Goal: Task Accomplishment & Management: Complete application form

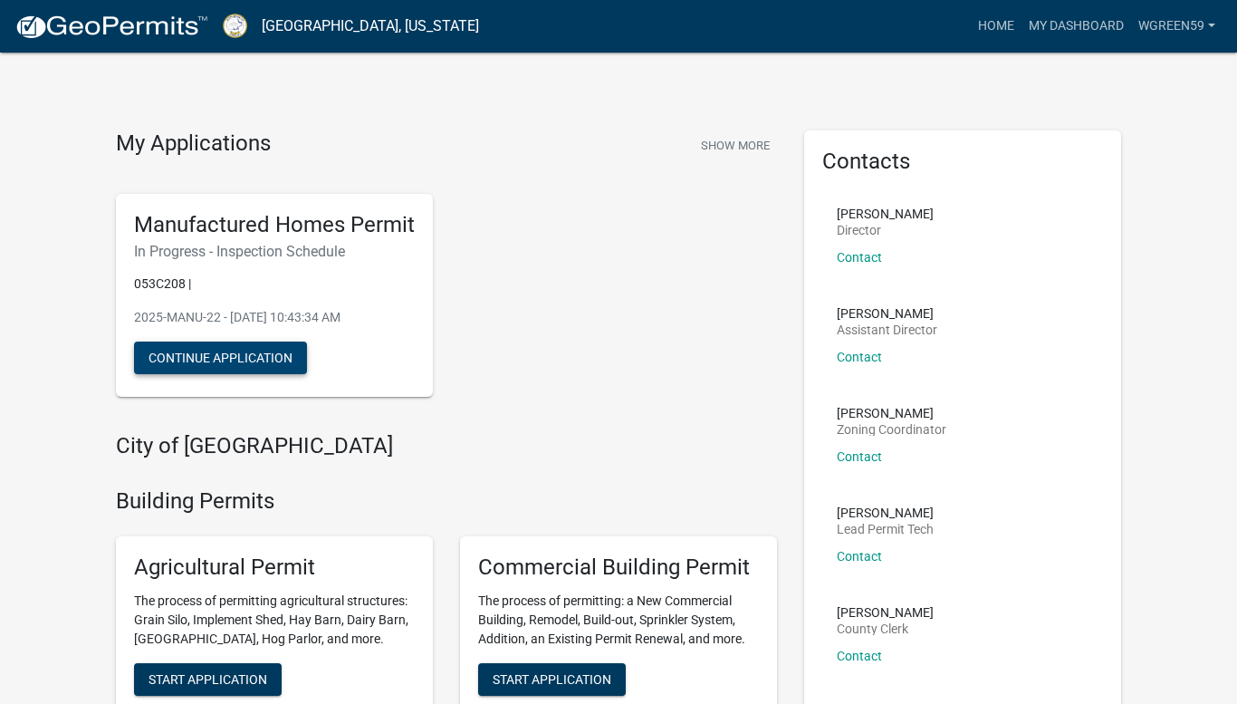
click at [172, 351] on button "Continue Application" at bounding box center [220, 357] width 173 height 33
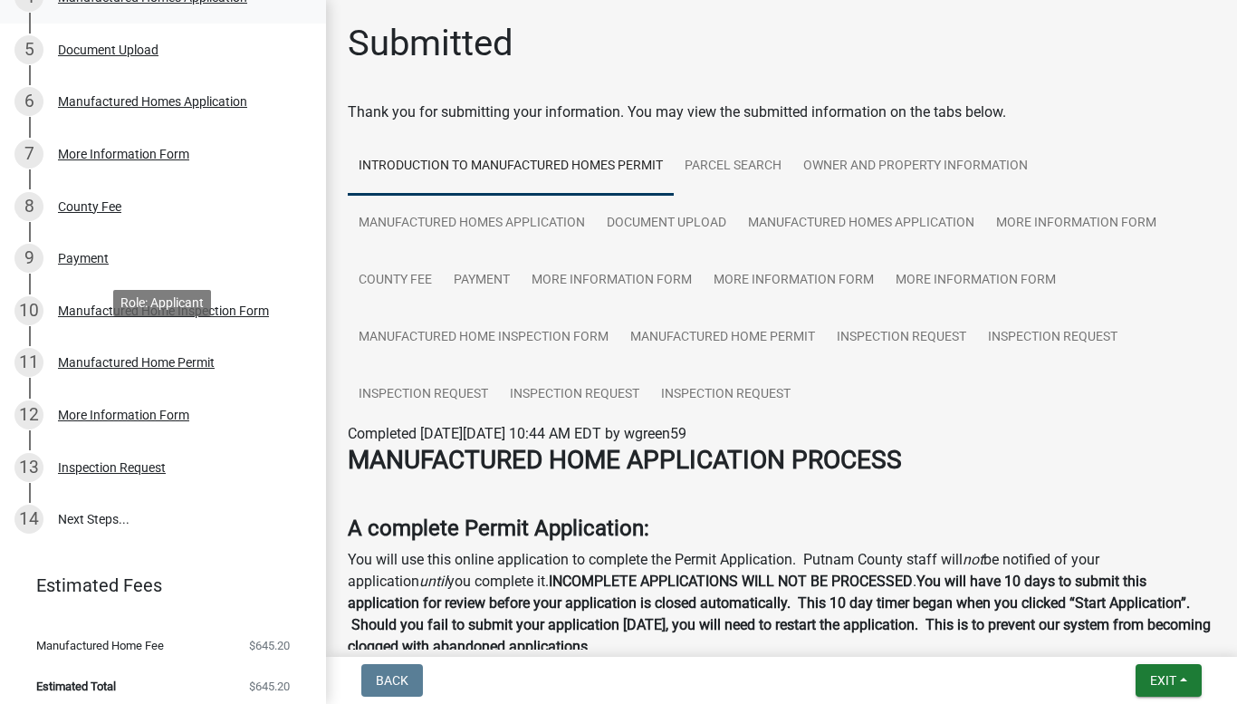
scroll to position [491, 0]
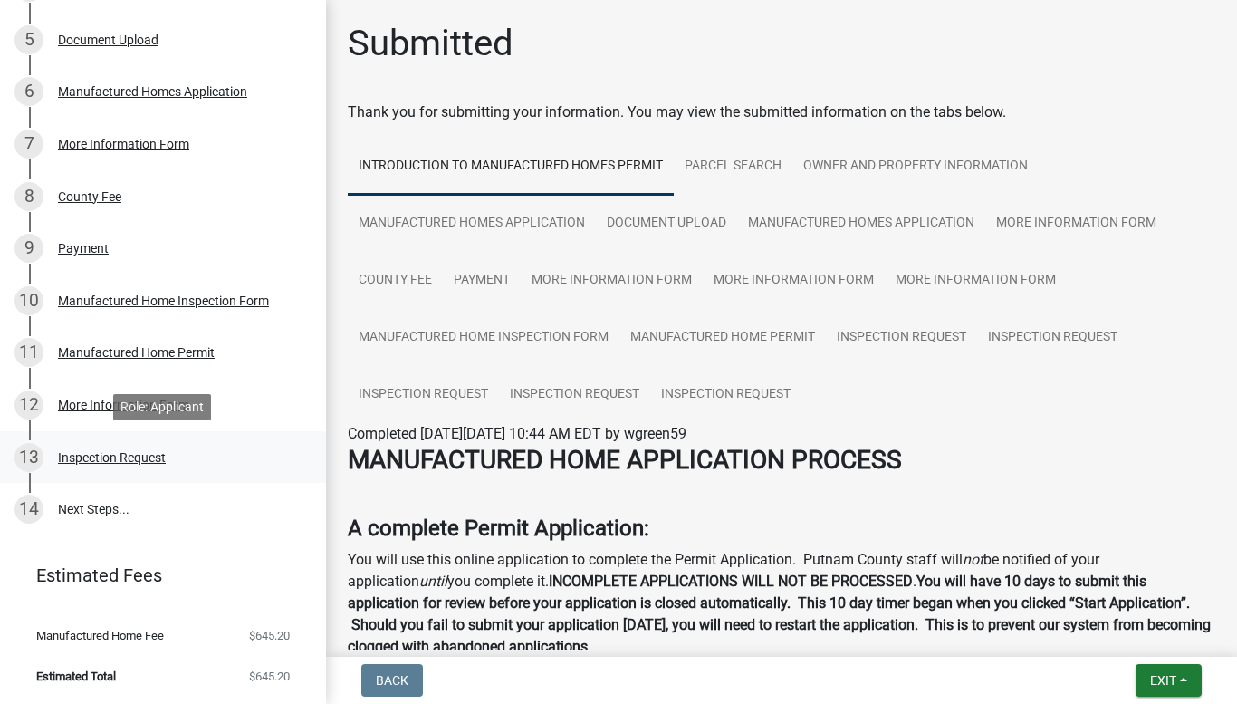
click at [111, 456] on div "Inspection Request" at bounding box center [112, 457] width 108 height 13
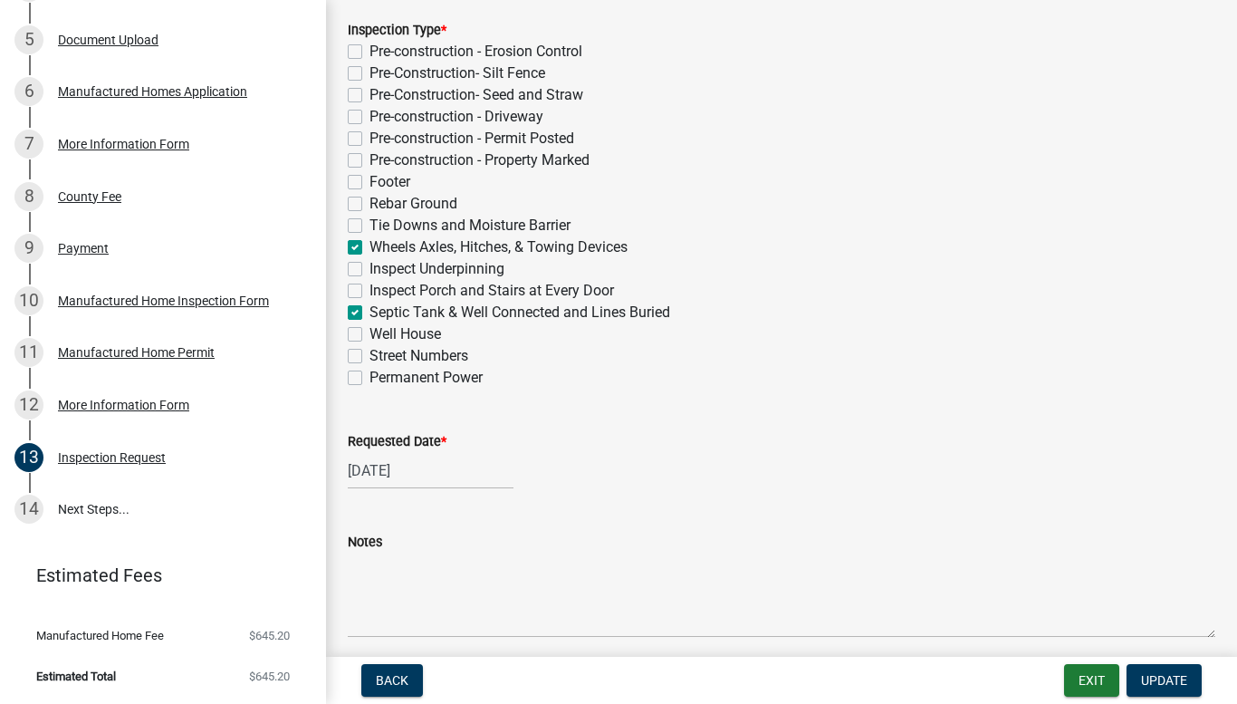
scroll to position [403, 0]
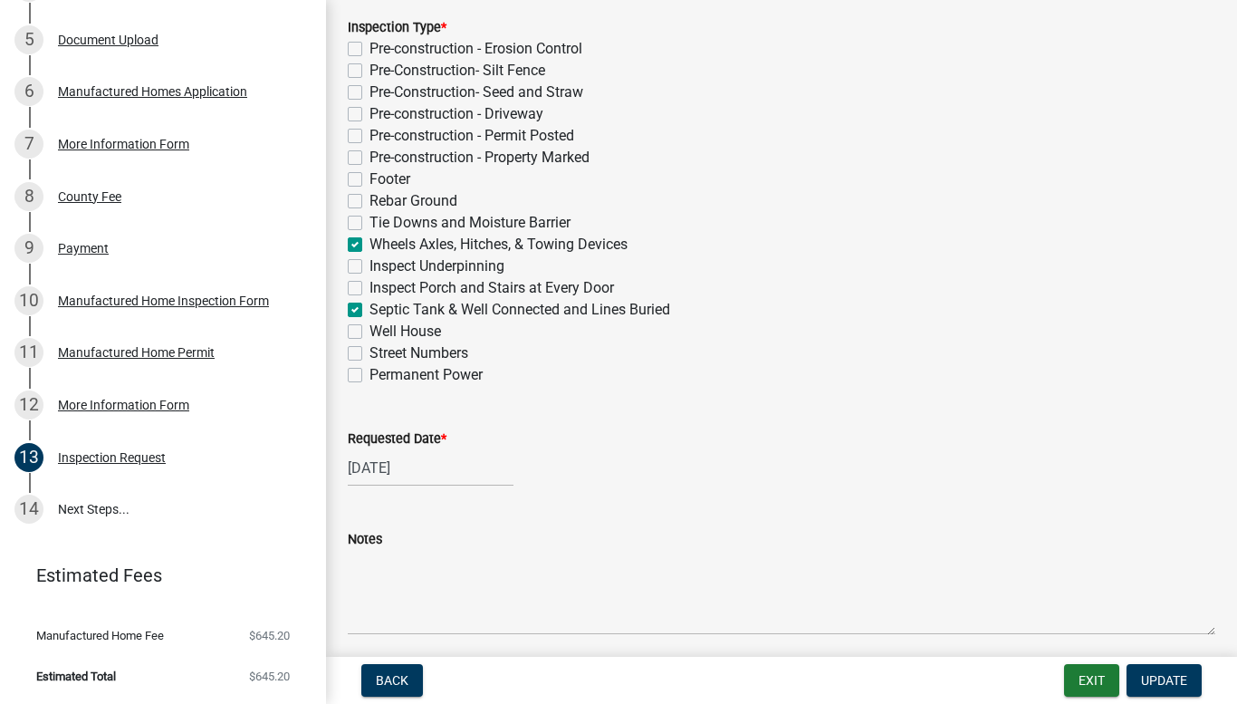
click at [955, 437] on div "Requested Date *" at bounding box center [781, 438] width 867 height 22
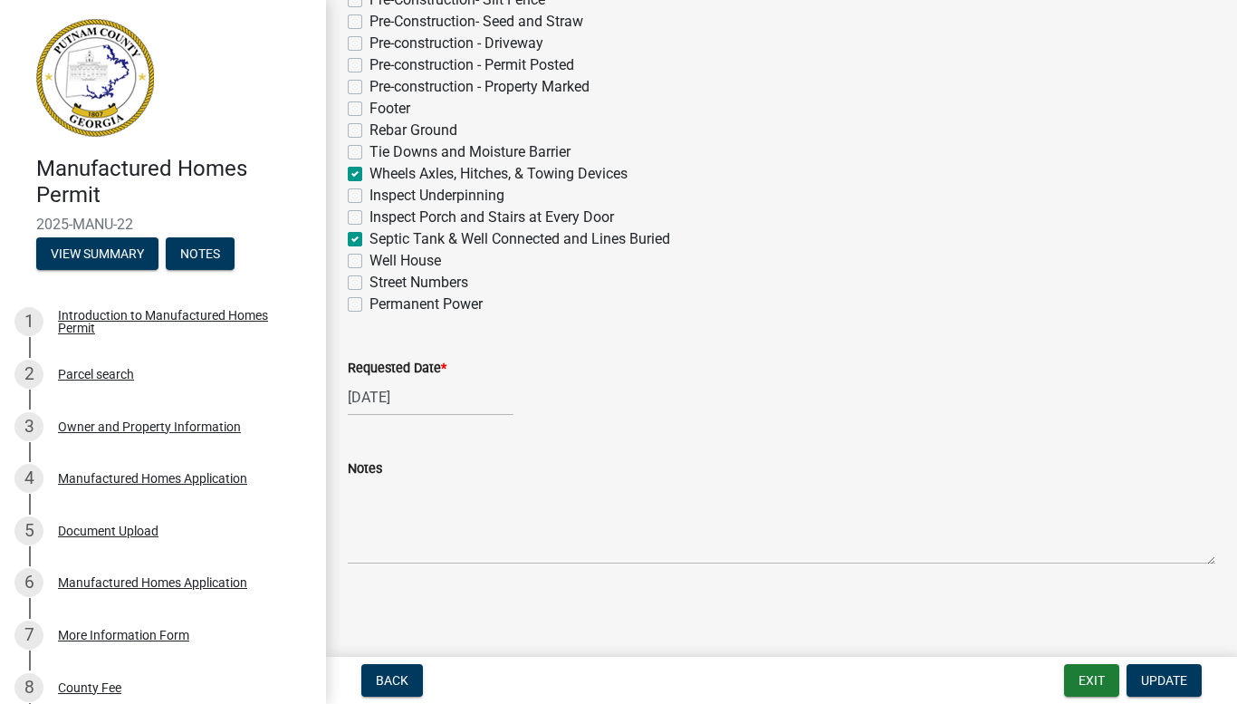
scroll to position [0, 0]
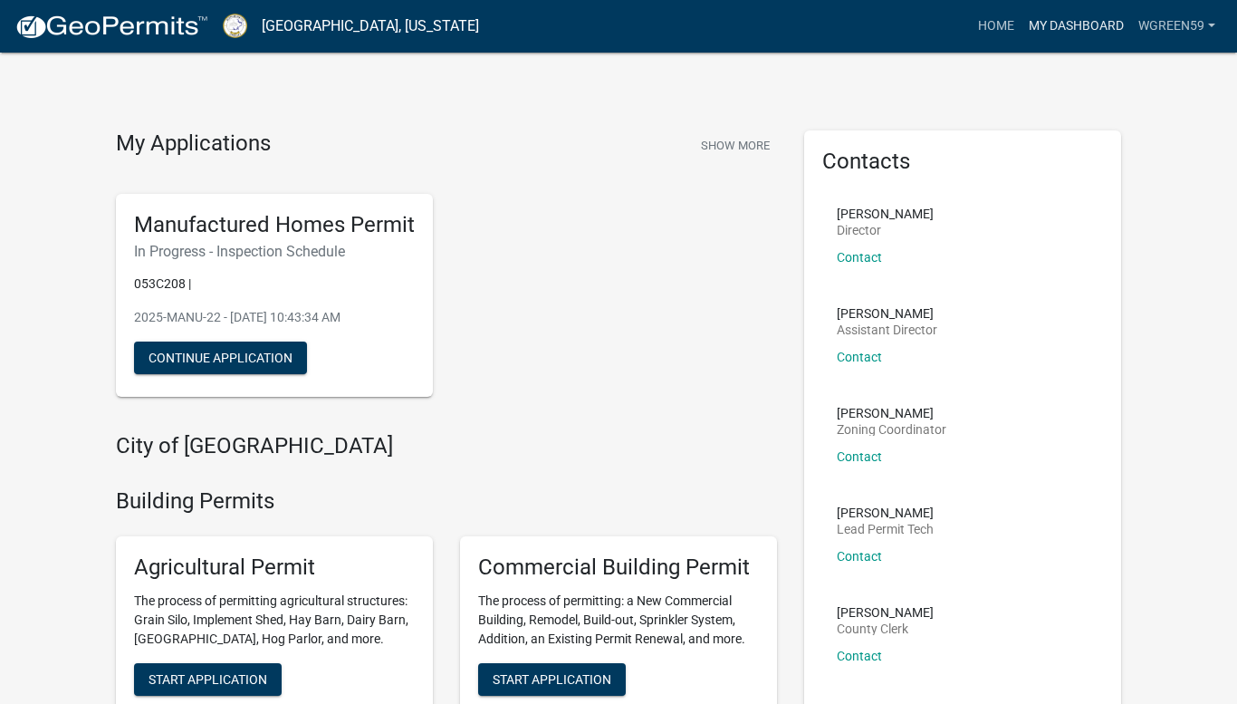
click at [1064, 22] on link "My Dashboard" at bounding box center [1076, 26] width 110 height 34
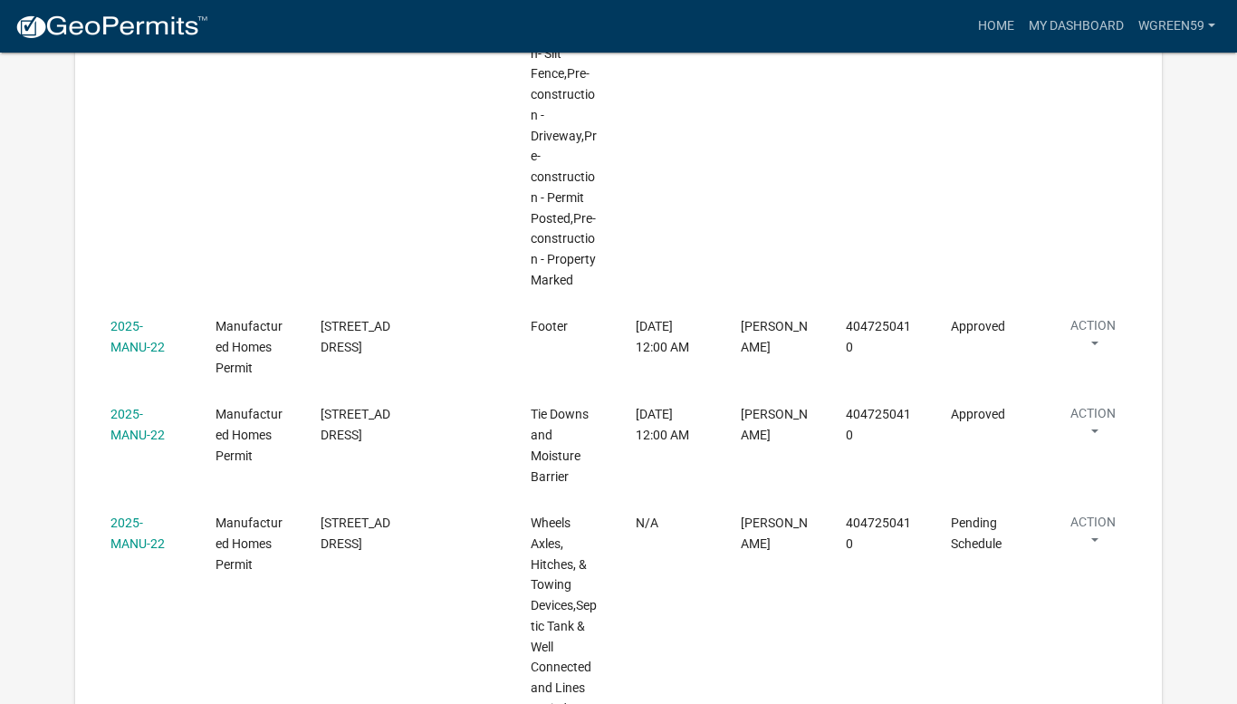
scroll to position [1679, 0]
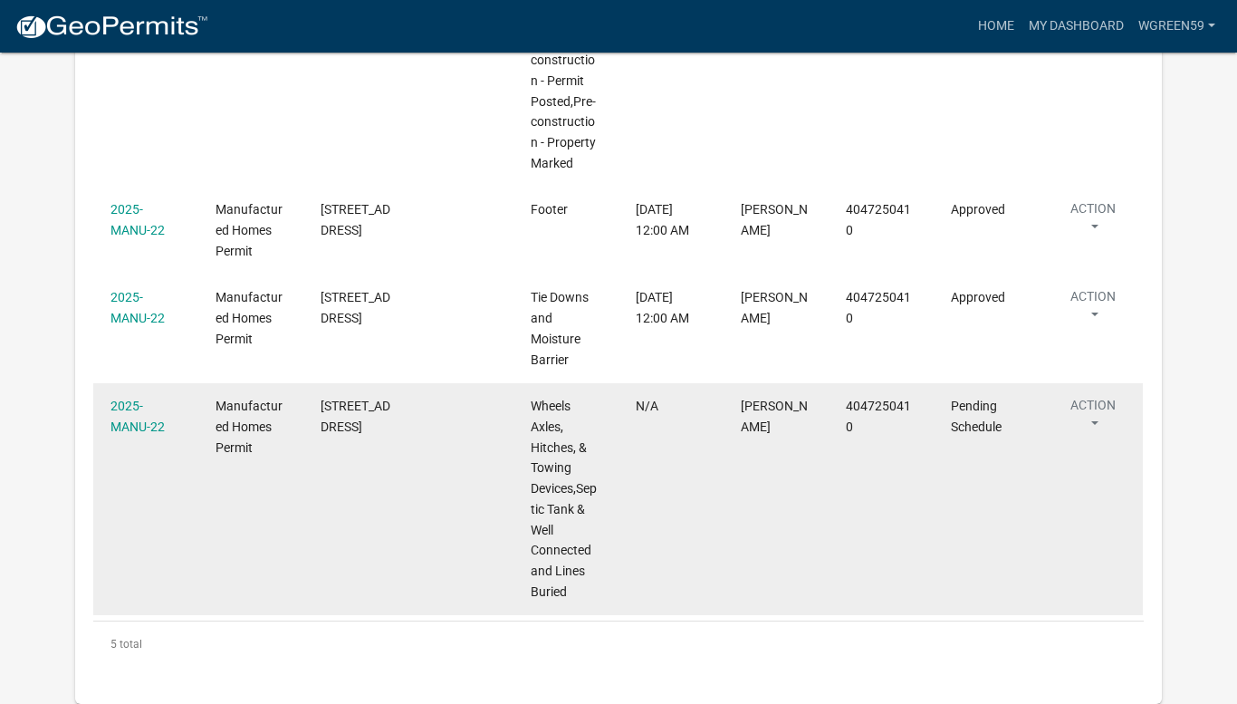
click at [1094, 425] on button "Action" at bounding box center [1093, 418] width 74 height 45
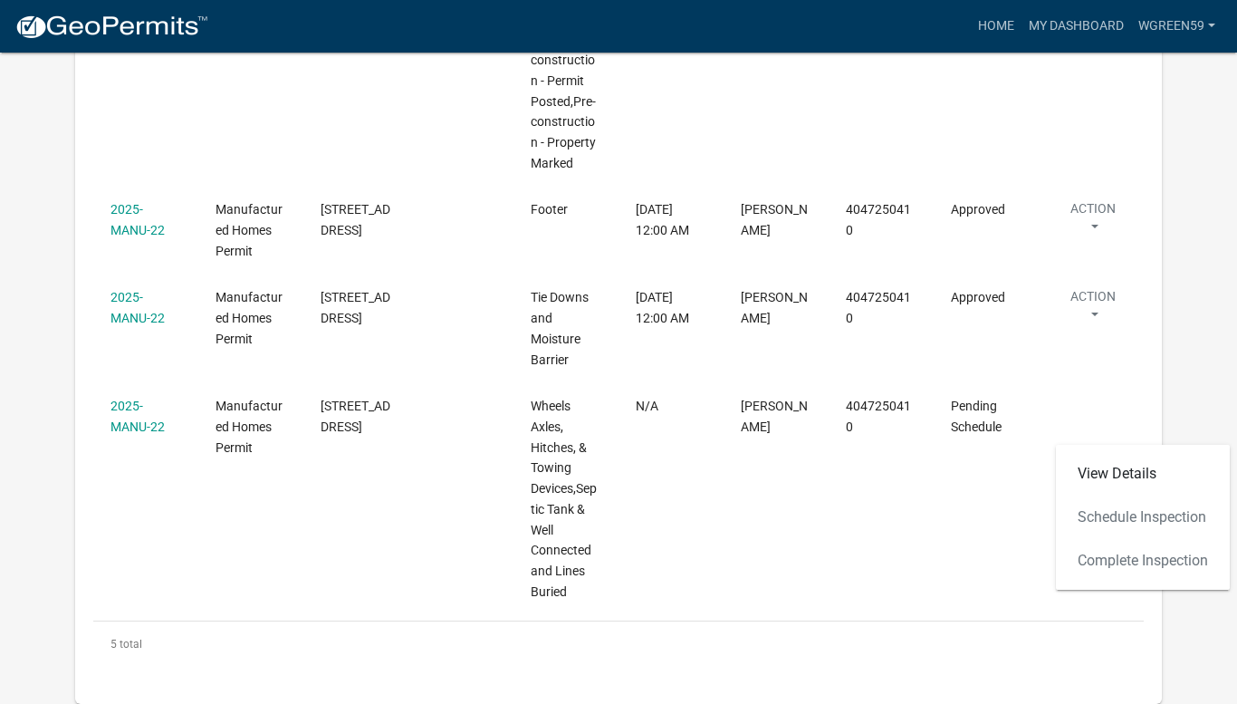
click at [1106, 517] on div "View Details Schedule Inspection Complete Inspection" at bounding box center [1143, 517] width 174 height 145
click at [1111, 515] on div "View Details Schedule Inspection Complete Inspection" at bounding box center [1143, 517] width 174 height 145
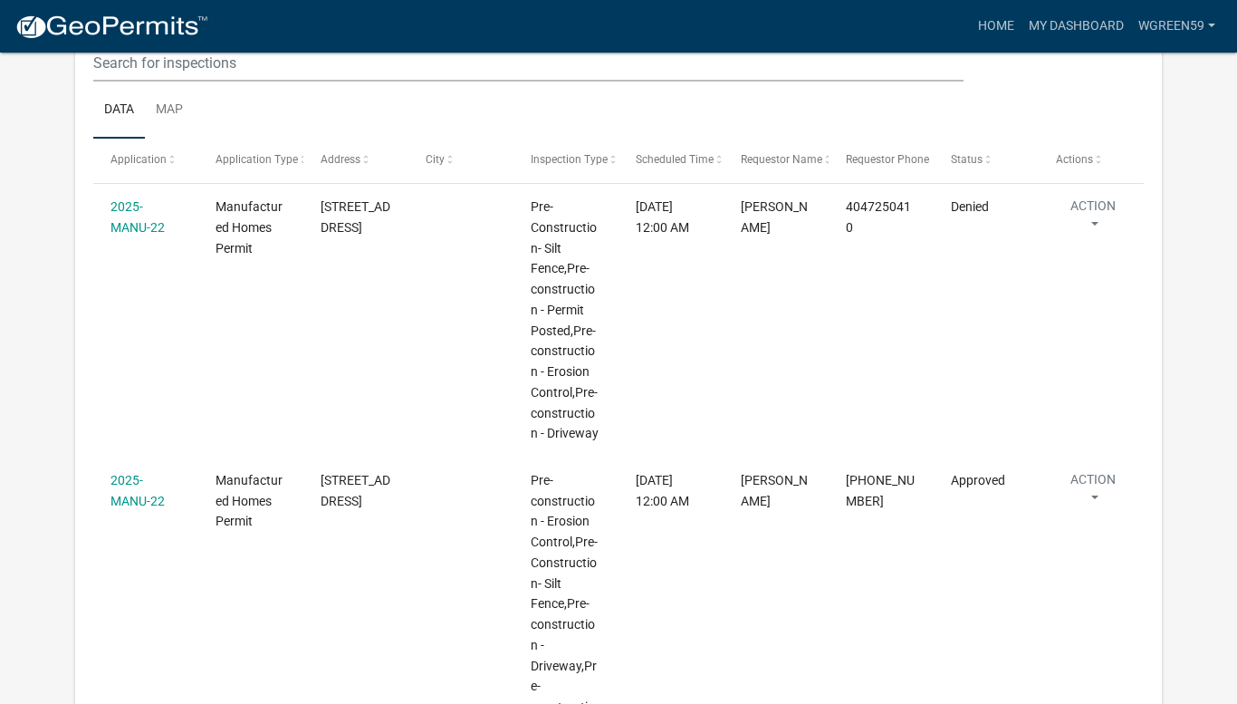
scroll to position [1031, 0]
click at [988, 26] on link "Home" at bounding box center [996, 26] width 51 height 34
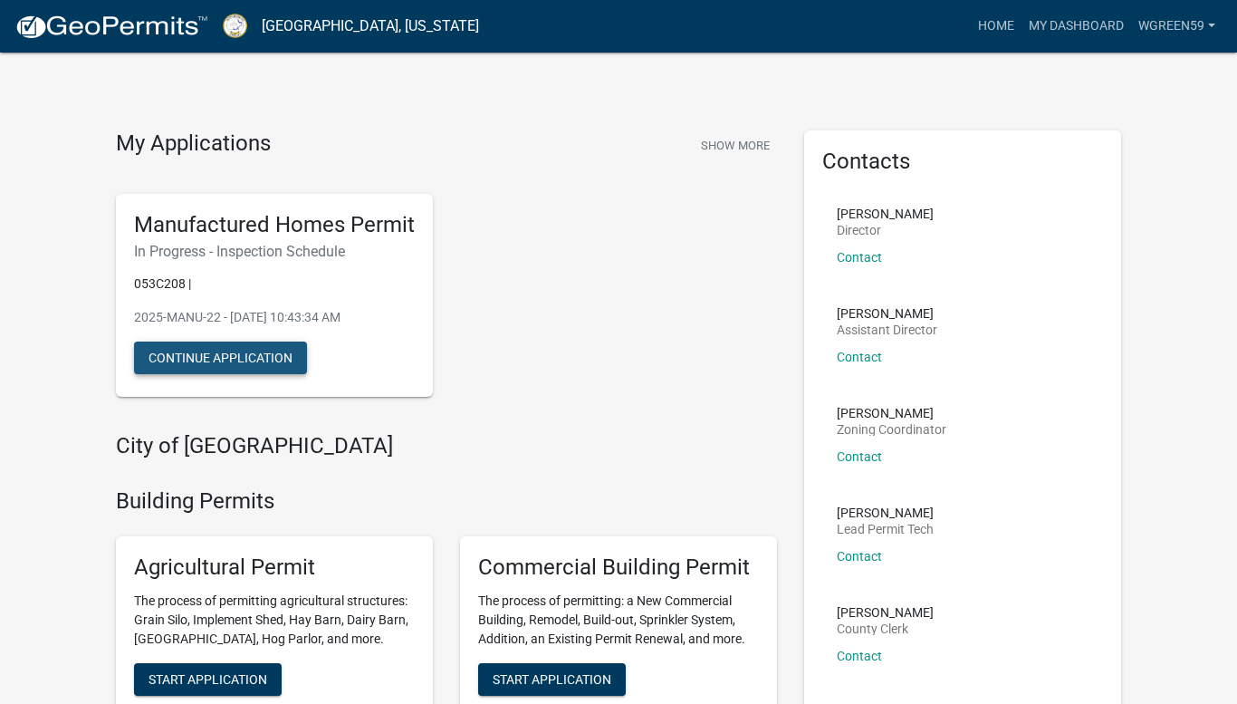
click at [253, 366] on button "Continue Application" at bounding box center [220, 357] width 173 height 33
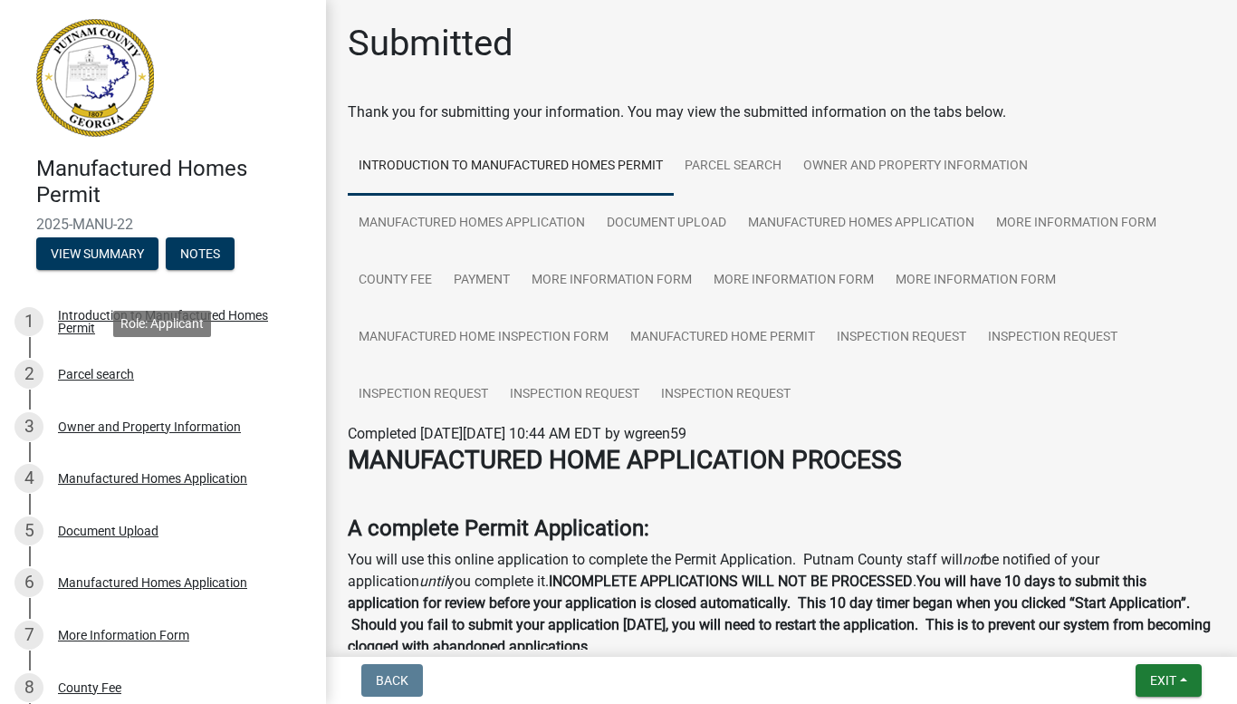
scroll to position [491, 0]
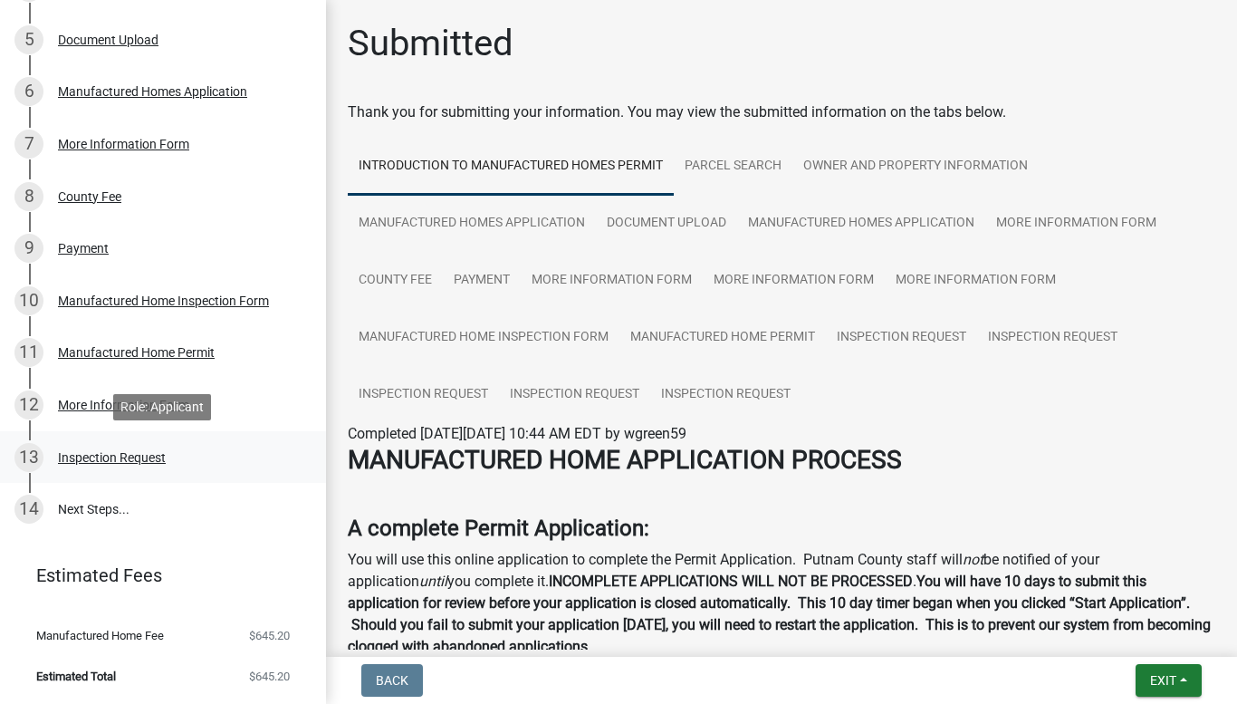
click at [134, 460] on div "Inspection Request" at bounding box center [112, 457] width 108 height 13
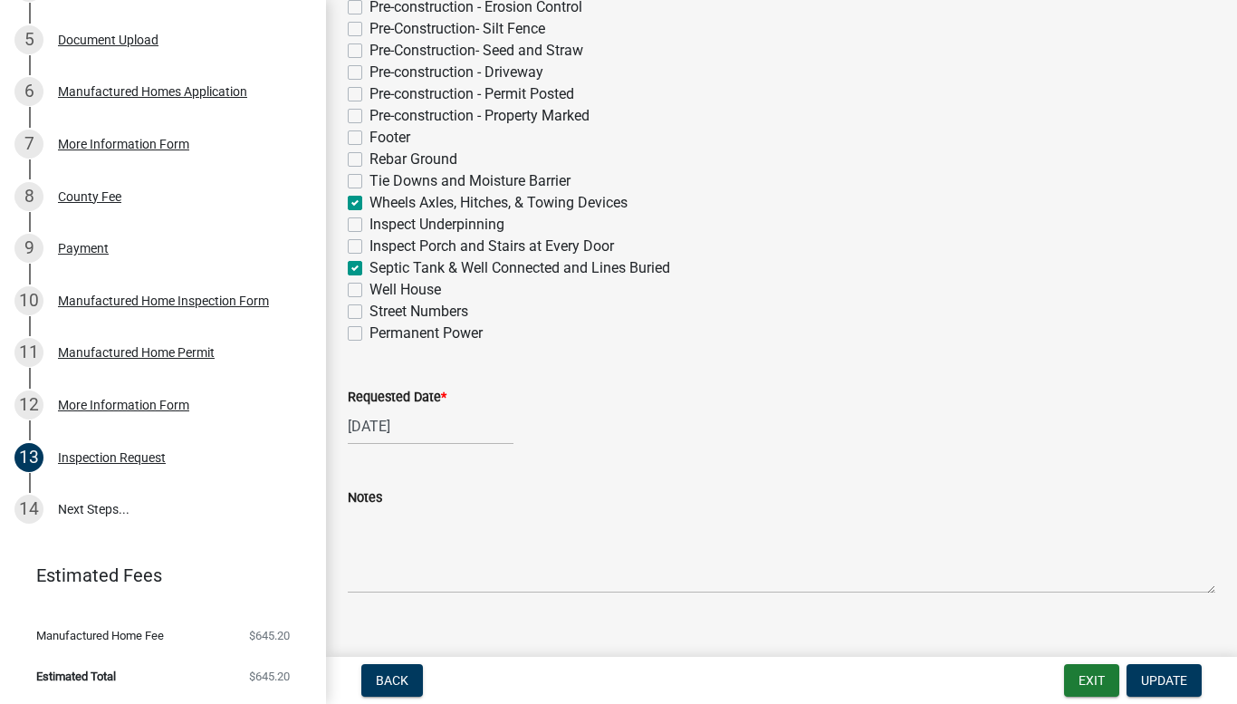
scroll to position [445, 0]
click at [1163, 679] on span "Update" at bounding box center [1164, 680] width 46 height 14
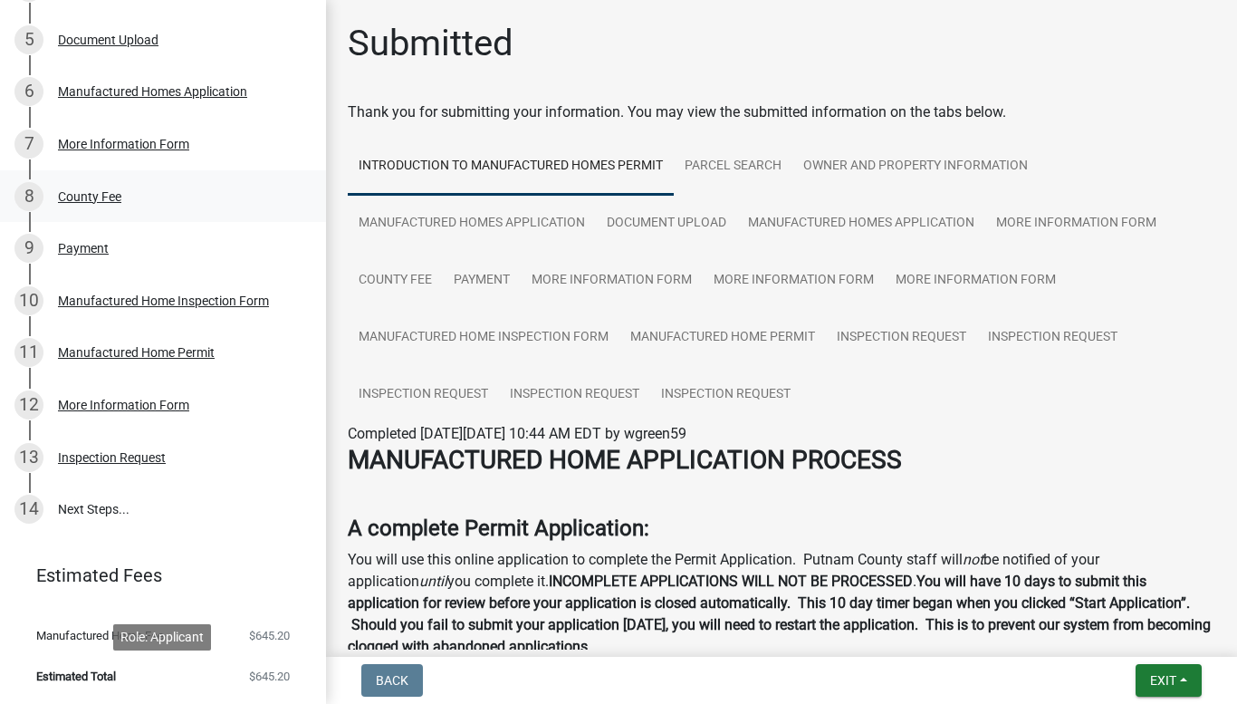
scroll to position [0, 0]
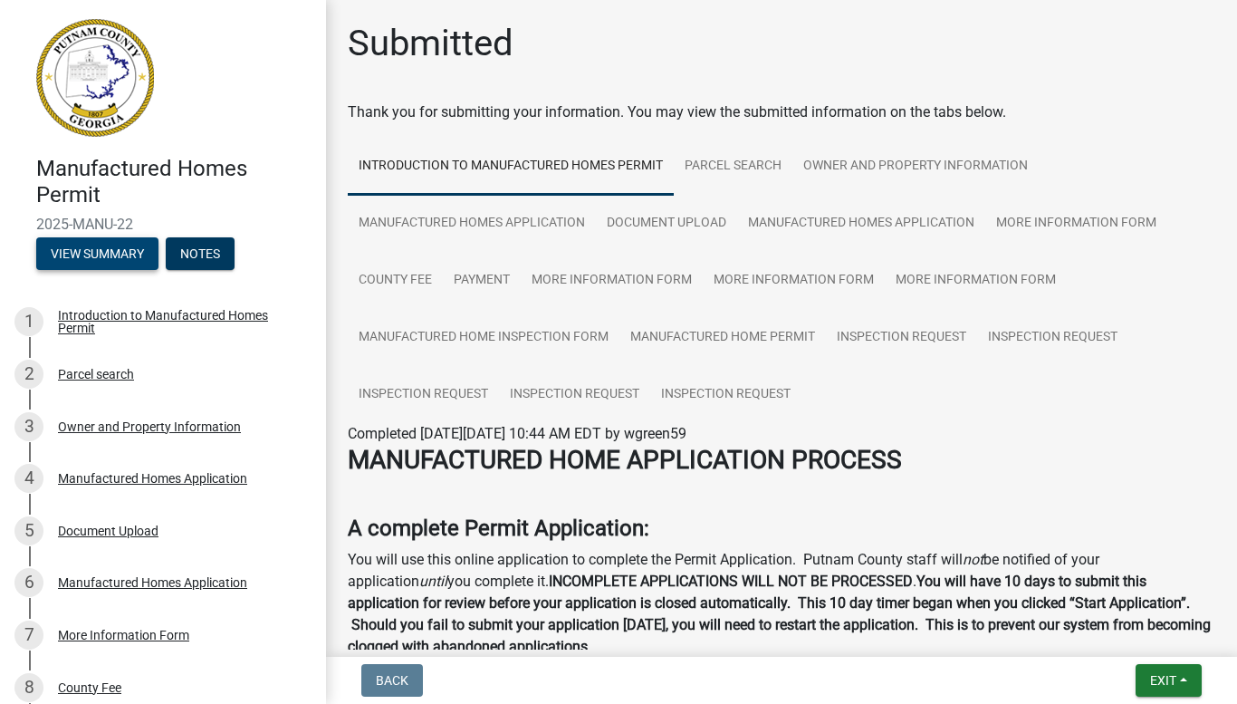
click at [95, 258] on button "View Summary" at bounding box center [97, 253] width 122 height 33
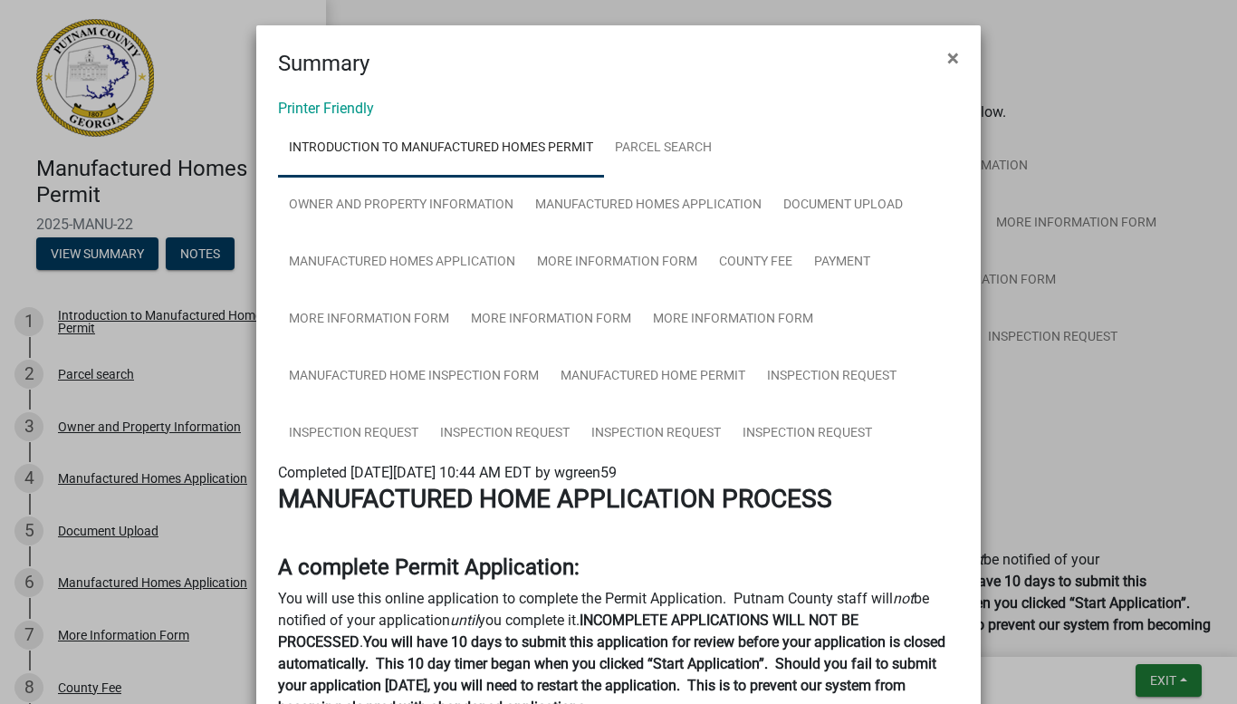
click at [1162, 451] on ngb-modal-window "Summary × Printer Friendly Introduction to Manufactured Homes Permit Parcel sea…" at bounding box center [618, 352] width 1237 height 704
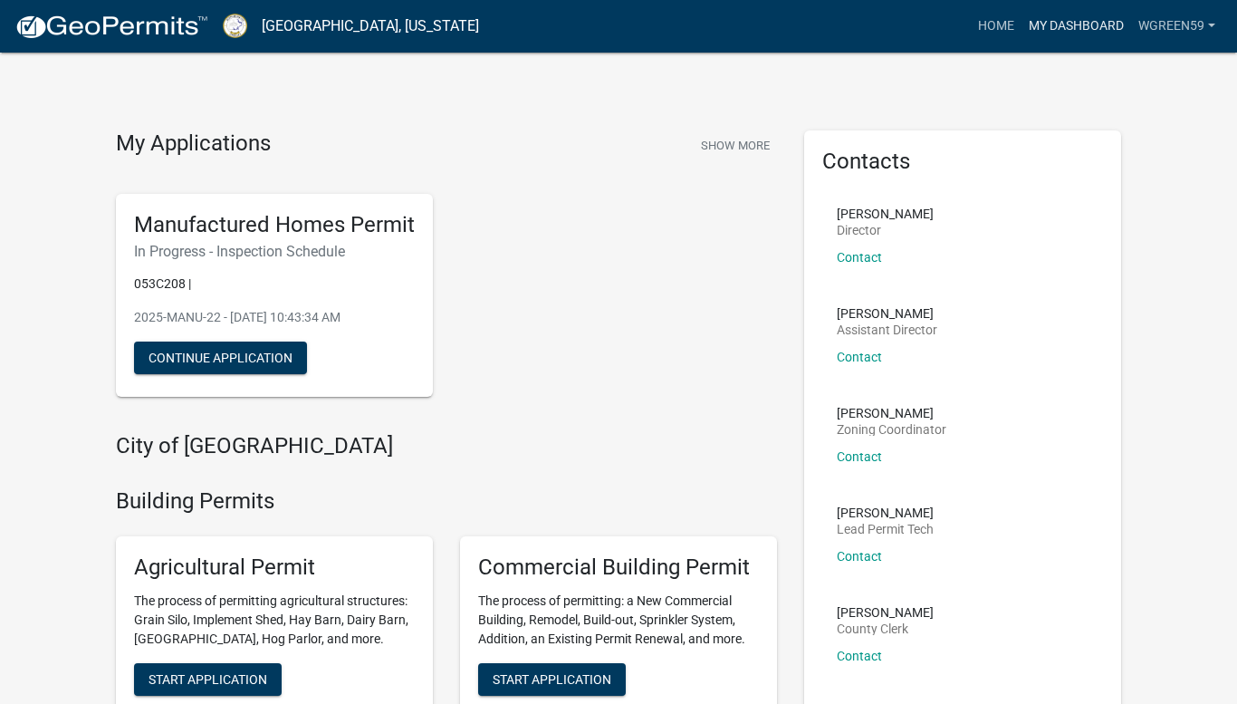
click at [1074, 24] on link "My Dashboard" at bounding box center [1076, 26] width 110 height 34
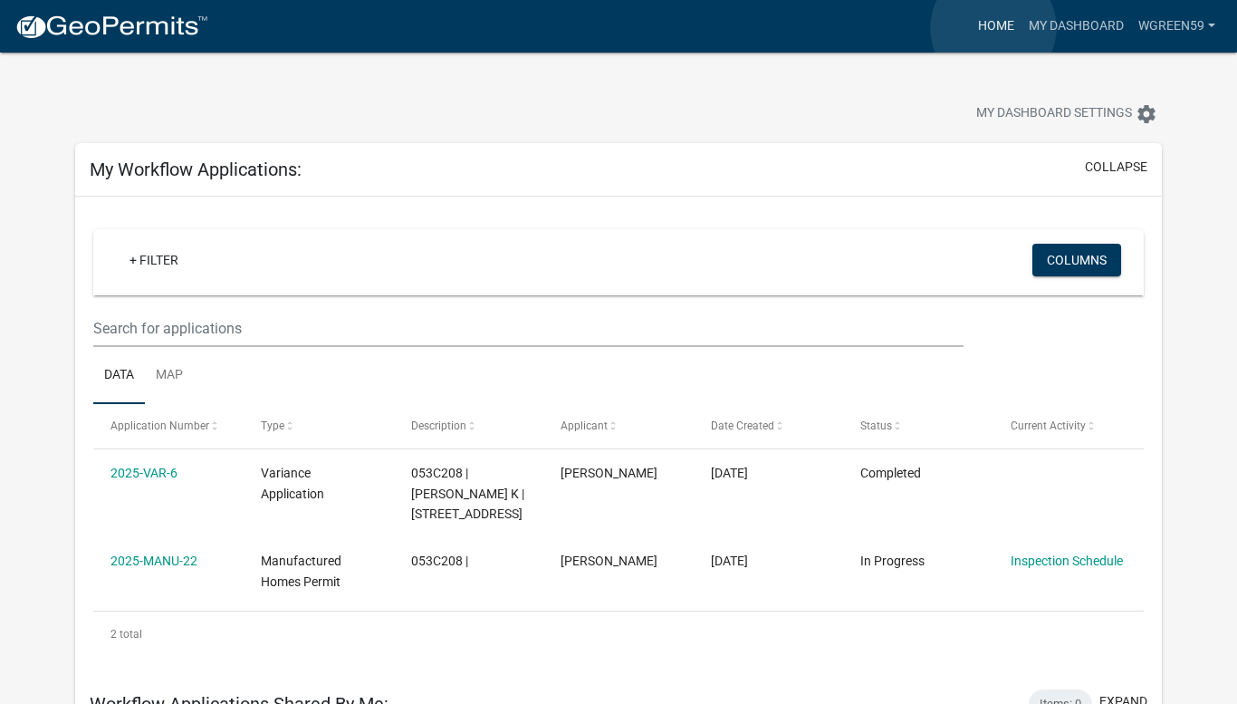
click at [993, 28] on link "Home" at bounding box center [996, 26] width 51 height 34
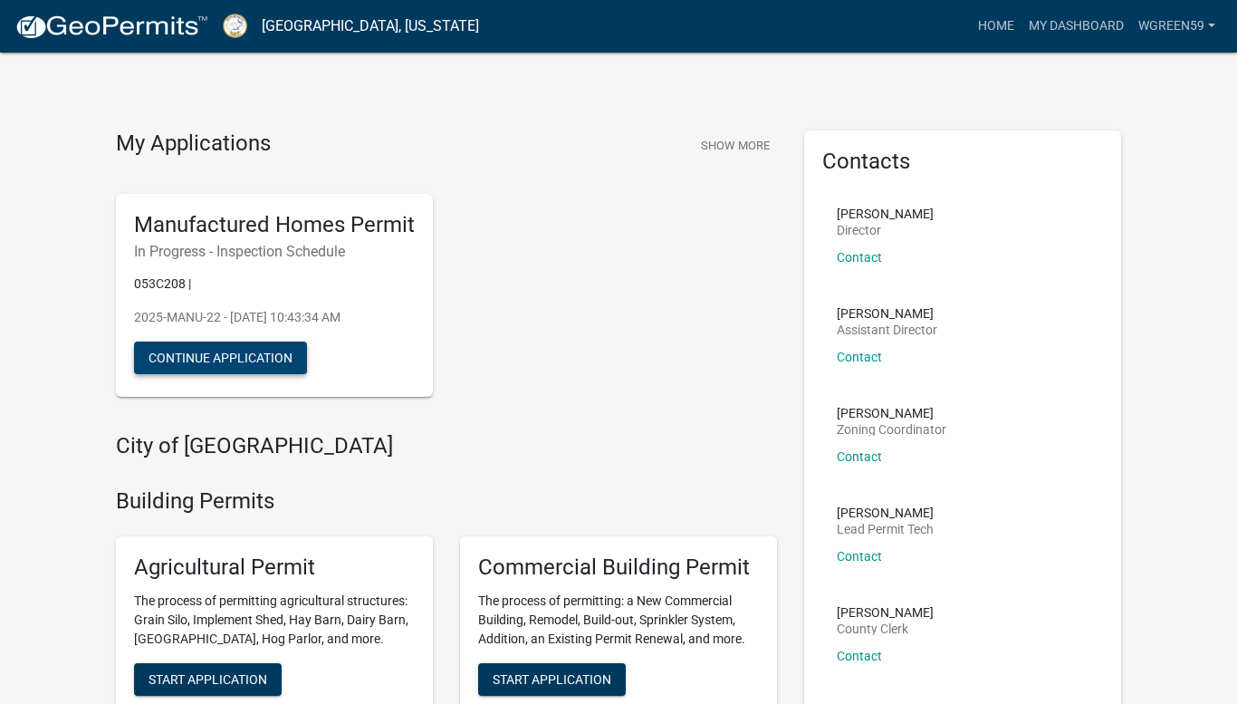
click at [206, 355] on button "Continue Application" at bounding box center [220, 357] width 173 height 33
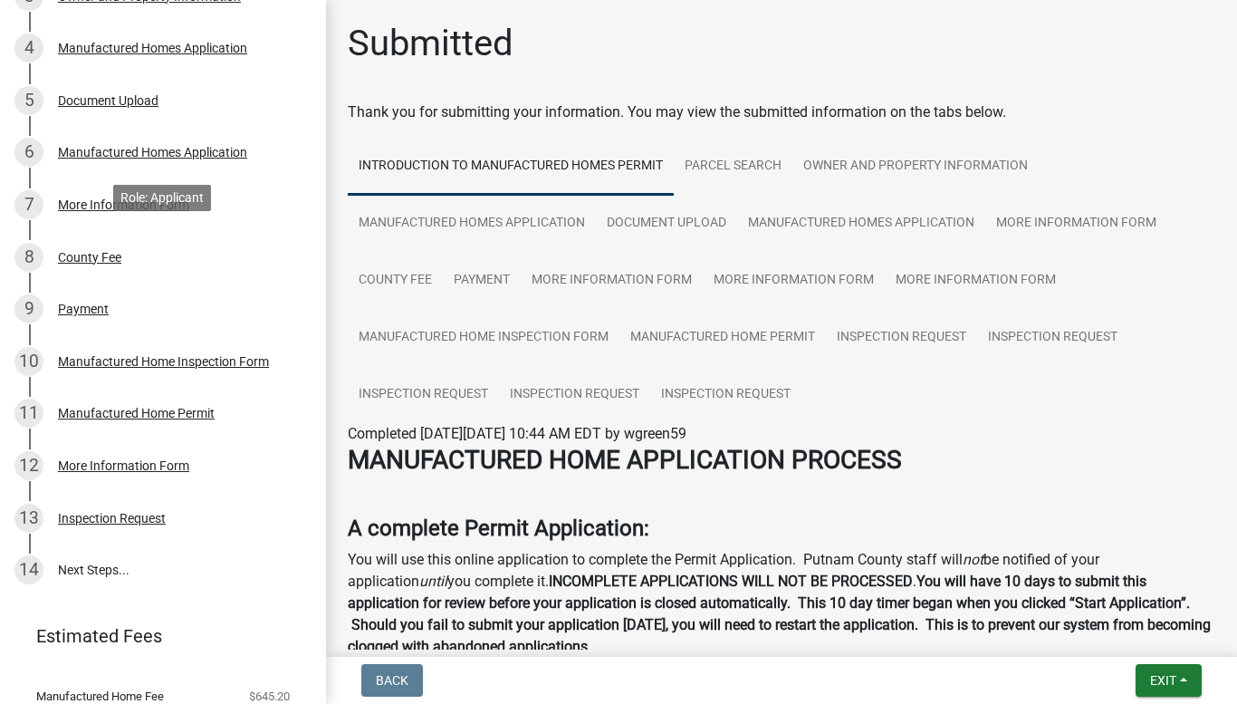
scroll to position [491, 0]
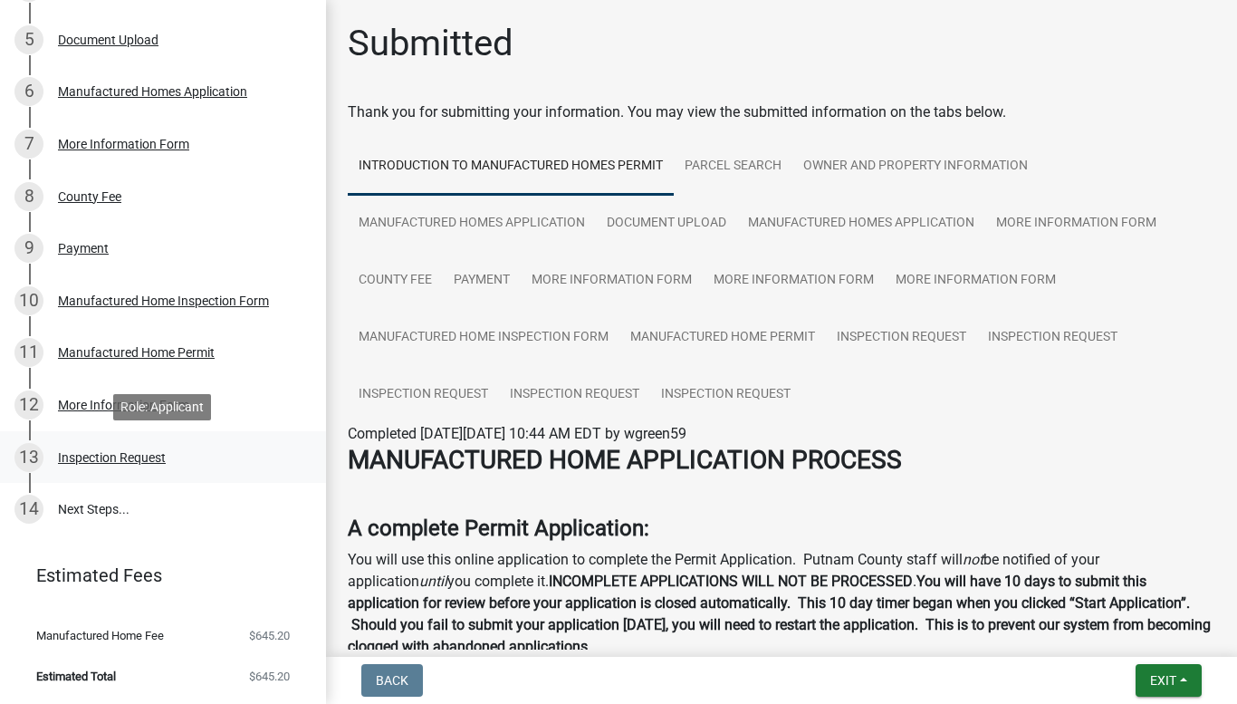
click at [146, 457] on div "Inspection Request" at bounding box center [112, 457] width 108 height 13
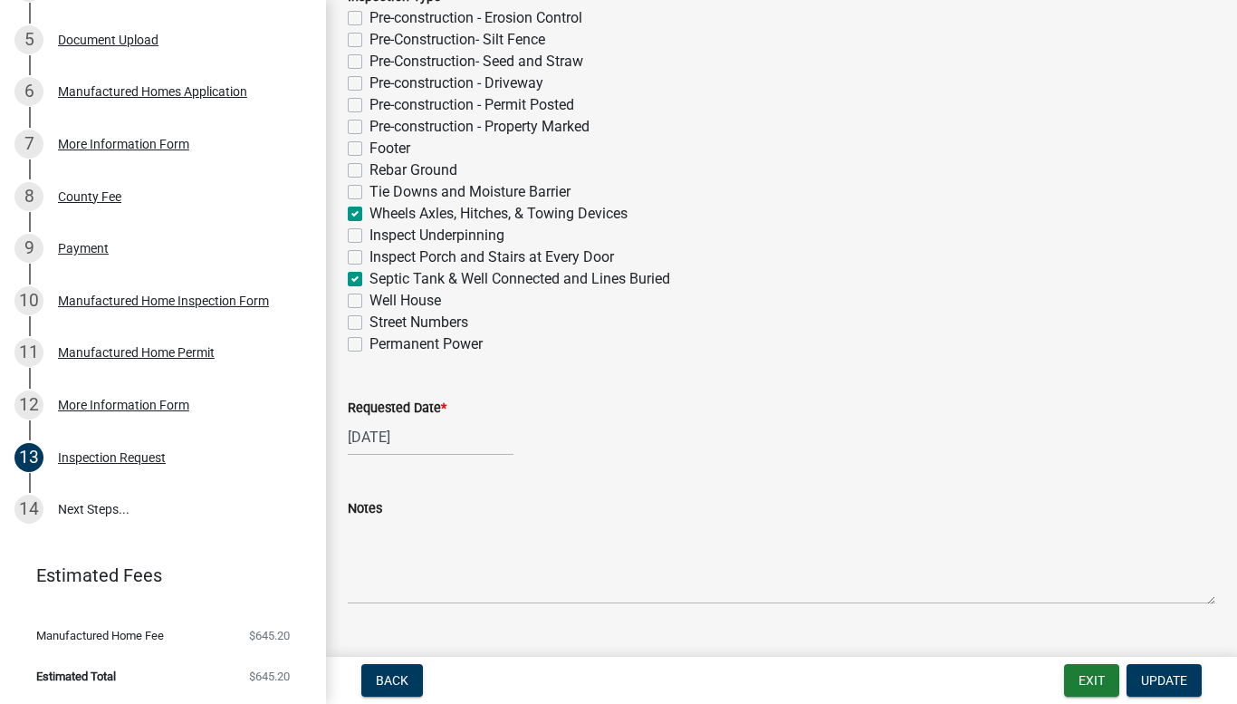
scroll to position [474, 0]
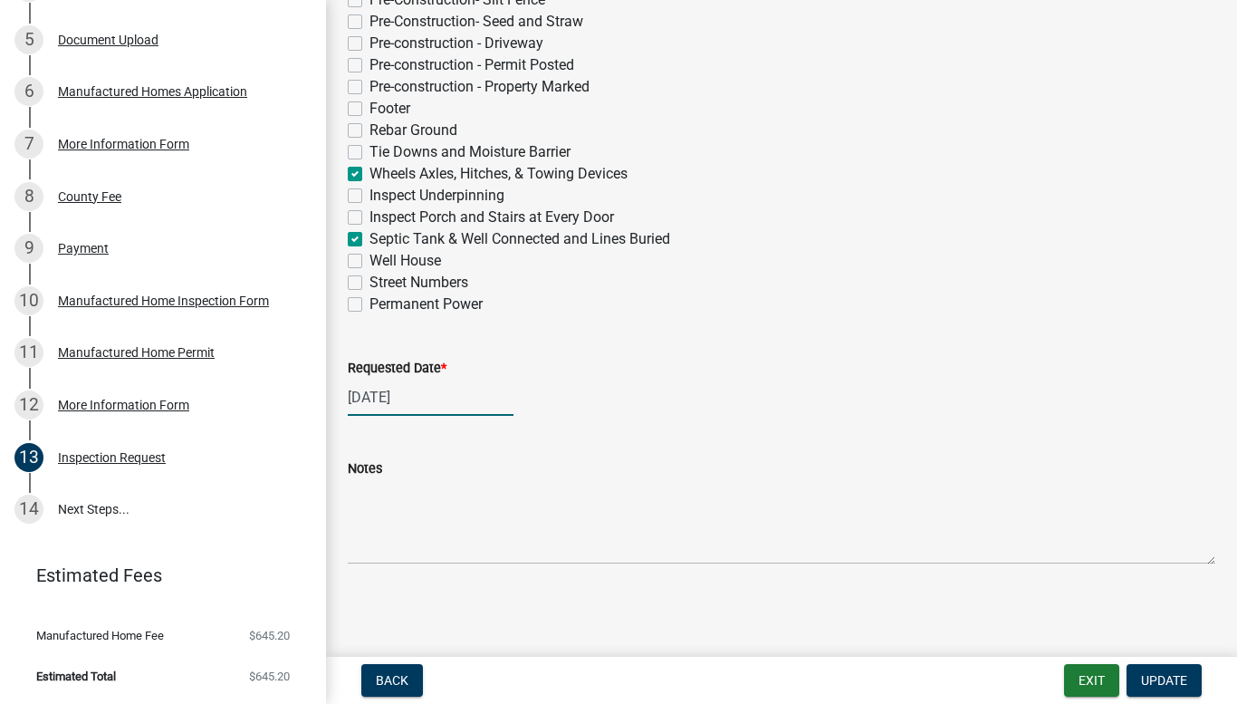
click at [380, 398] on div "[DATE]" at bounding box center [431, 396] width 166 height 37
select select "9"
select select "2025"
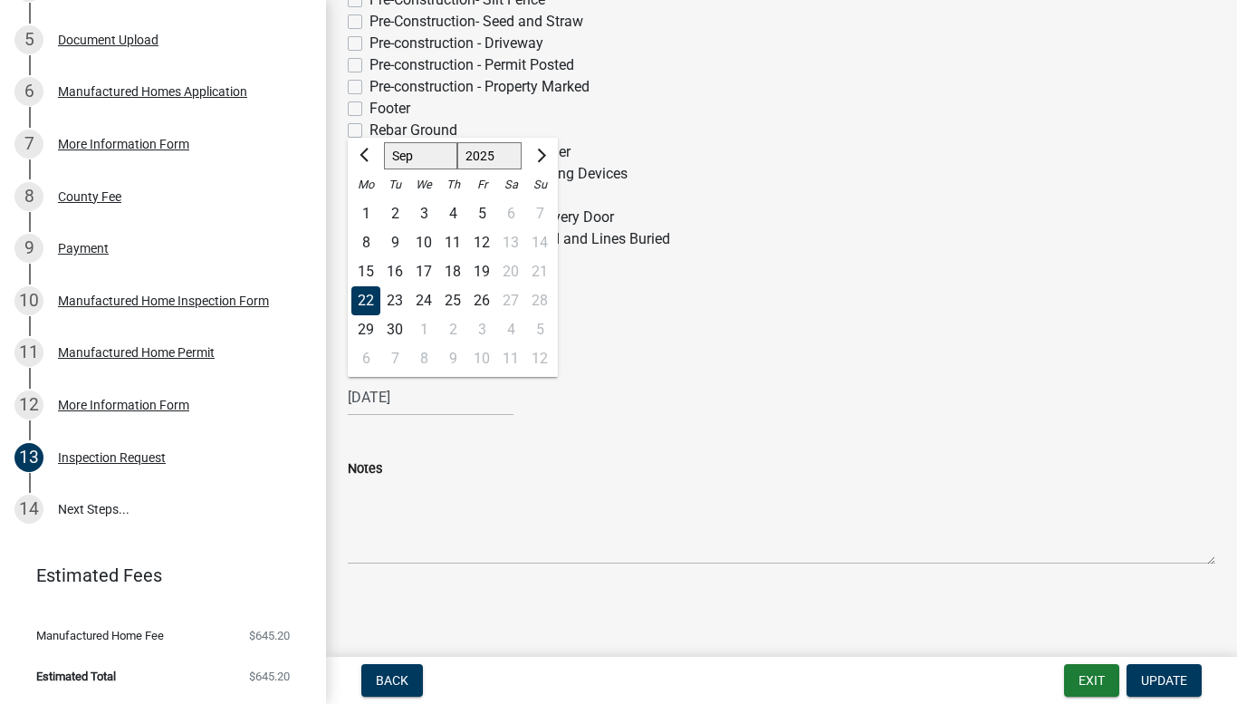
click at [421, 301] on div "24" at bounding box center [423, 300] width 29 height 29
type input "[DATE]"
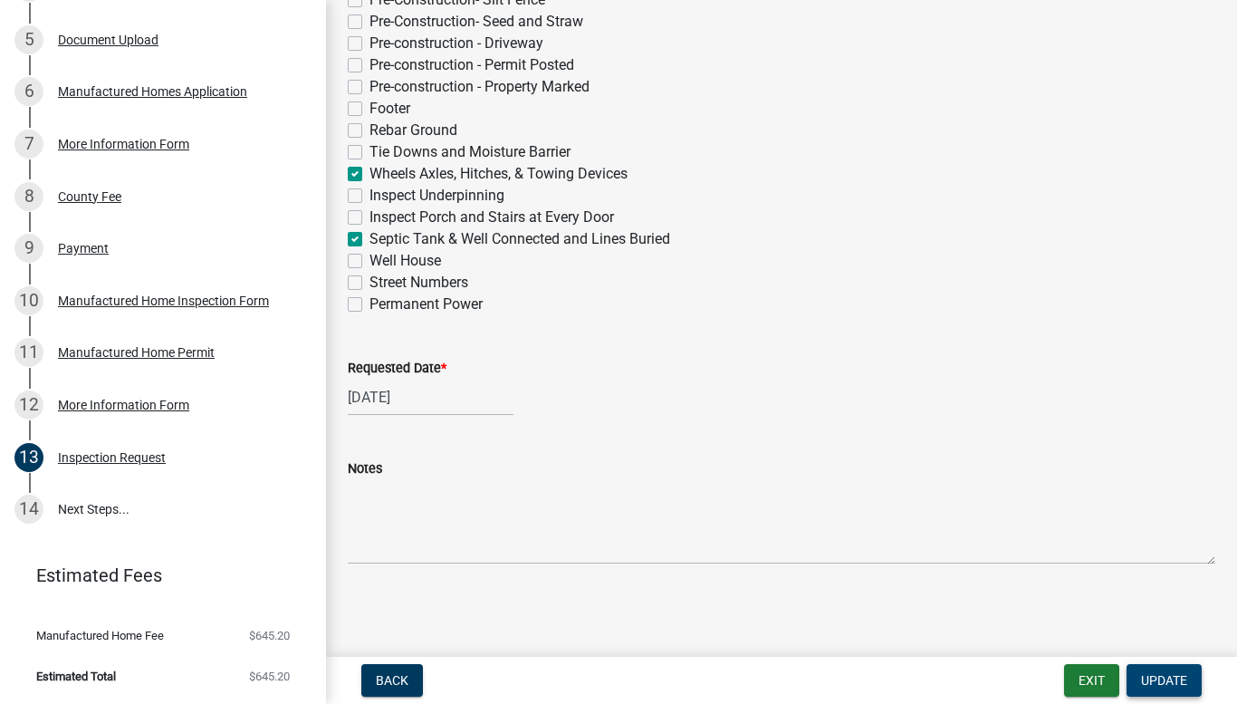
click at [1157, 686] on span "Update" at bounding box center [1164, 680] width 46 height 14
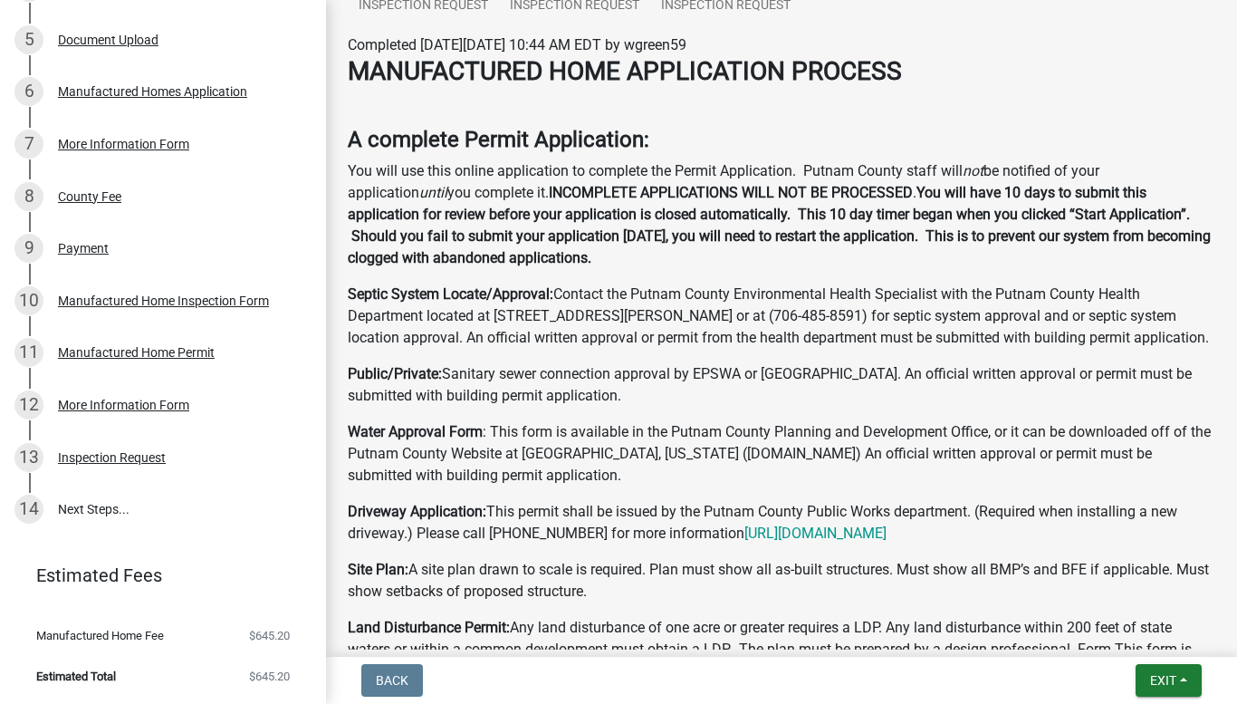
scroll to position [0, 0]
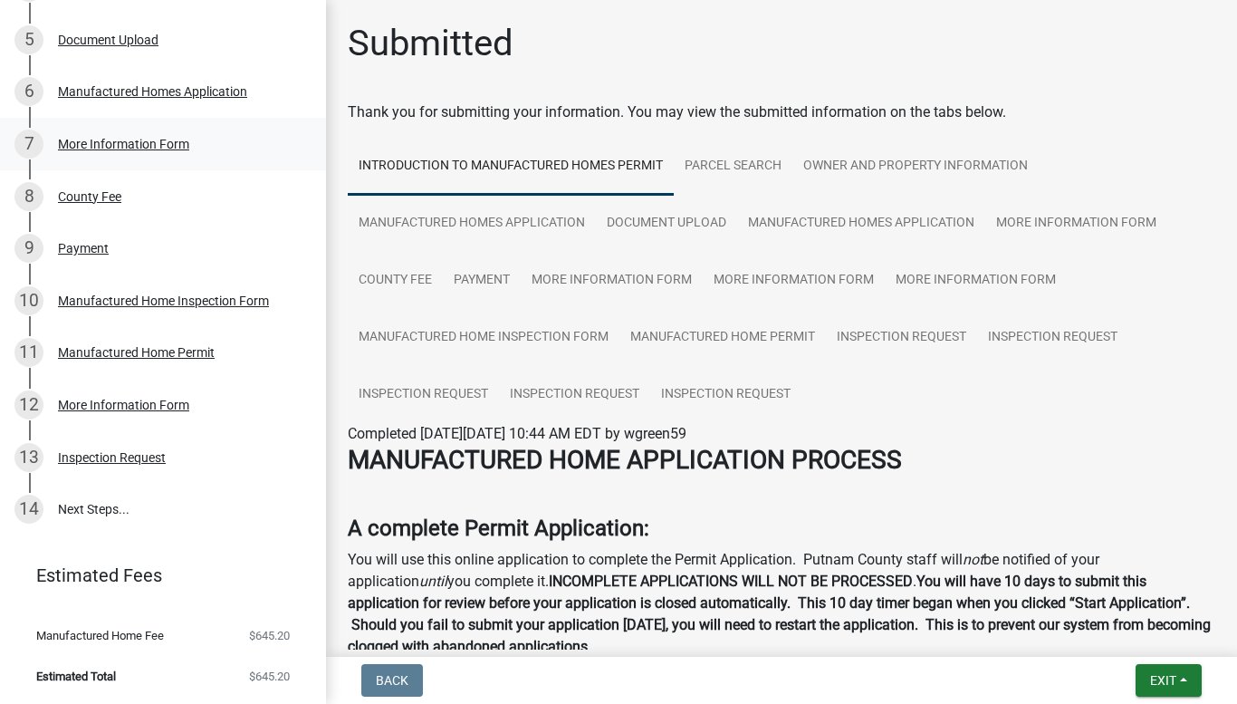
click at [210, 146] on div "7 More Information Form" at bounding box center [155, 143] width 282 height 29
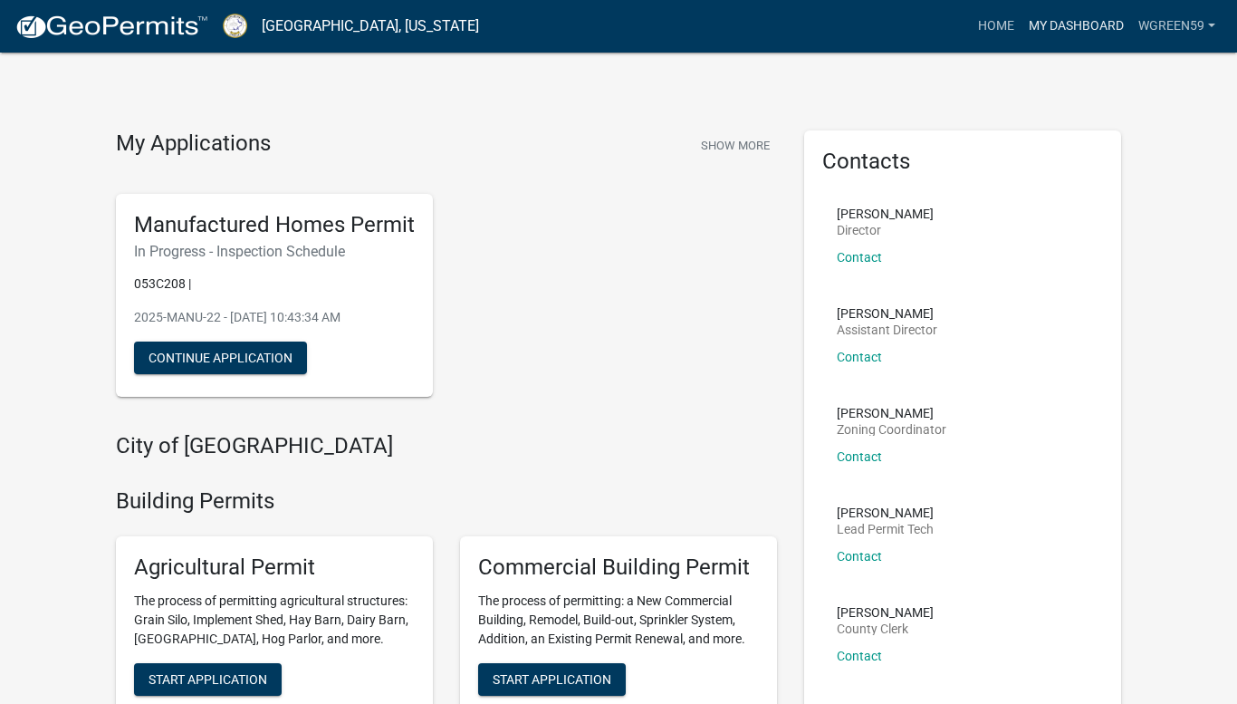
click at [1085, 23] on link "My Dashboard" at bounding box center [1076, 26] width 110 height 34
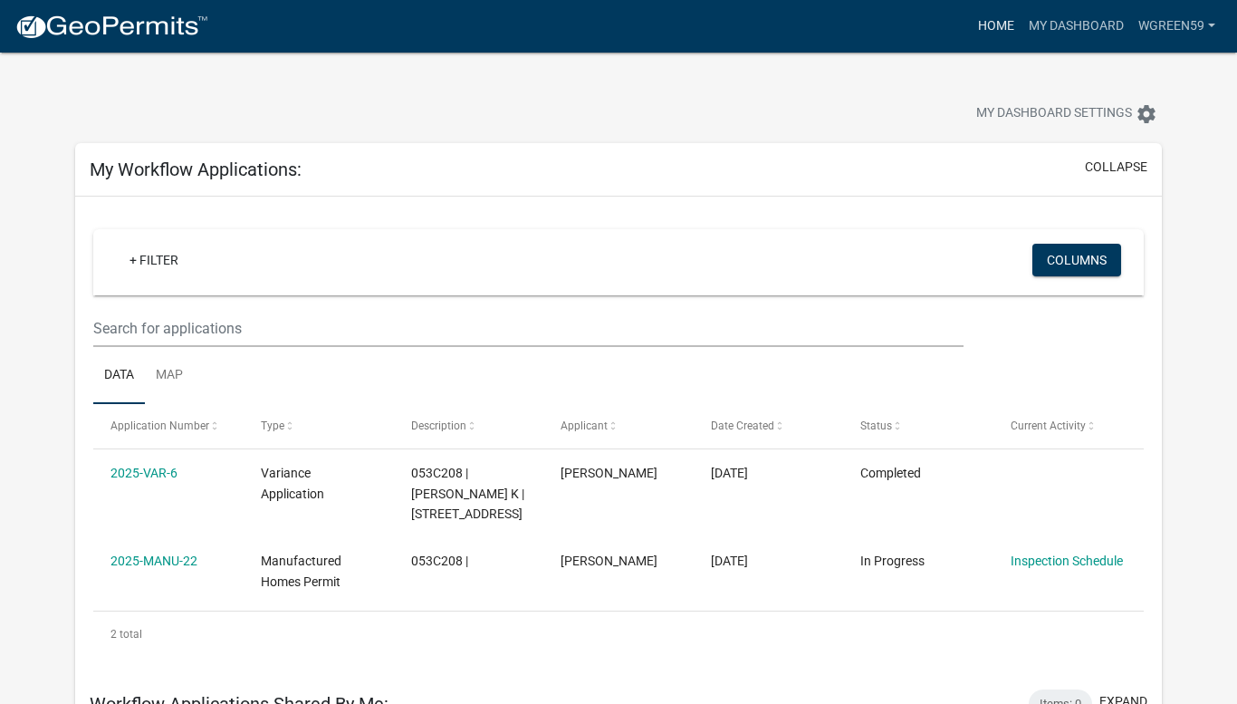
click at [991, 18] on link "Home" at bounding box center [996, 26] width 51 height 34
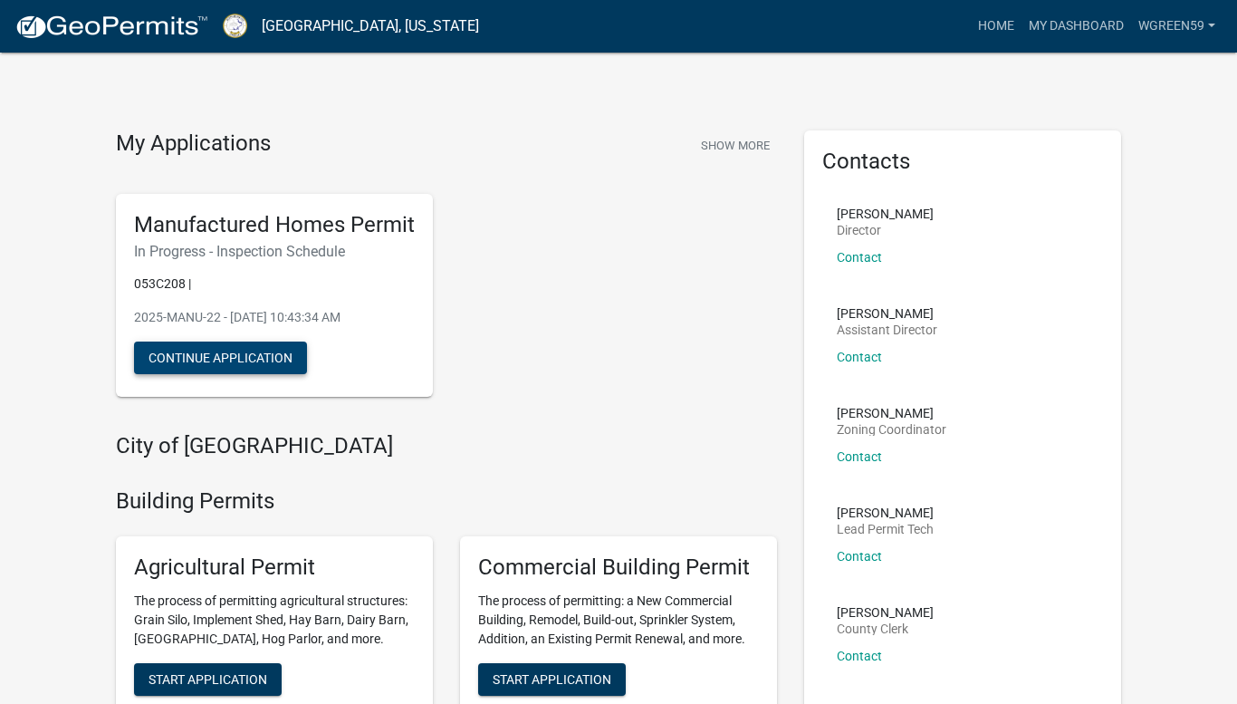
click at [197, 362] on button "Continue Application" at bounding box center [220, 357] width 173 height 33
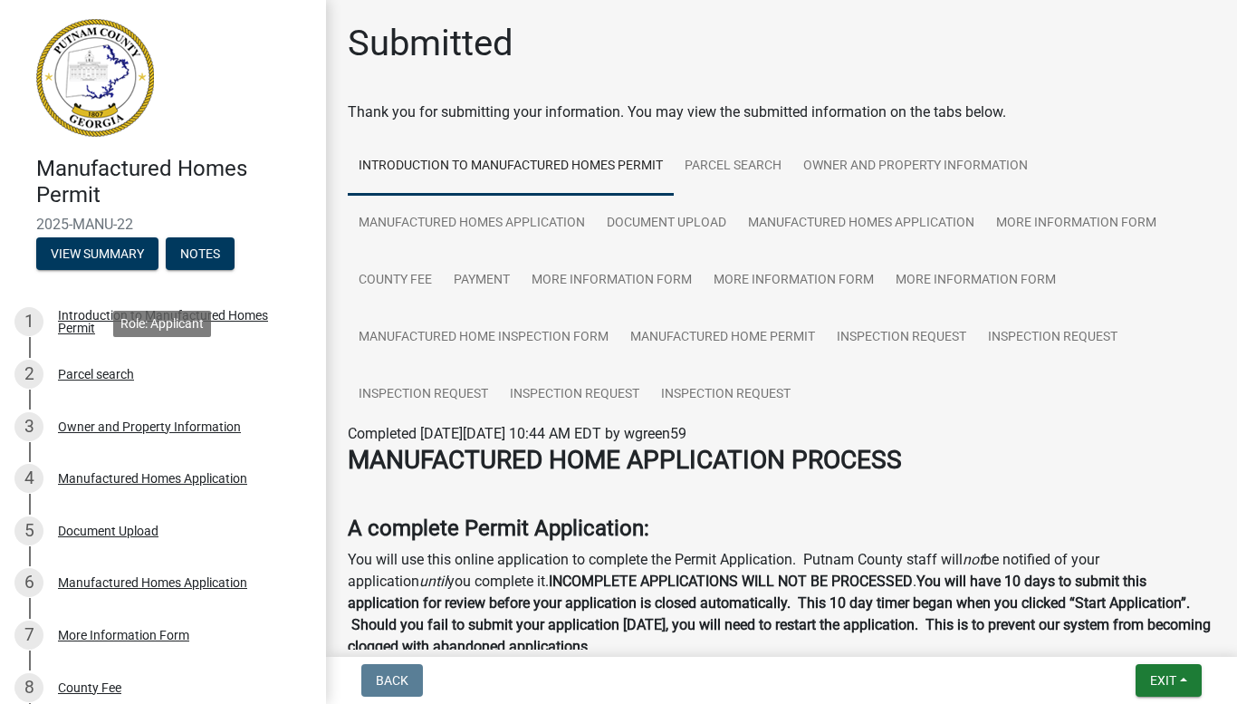
scroll to position [491, 0]
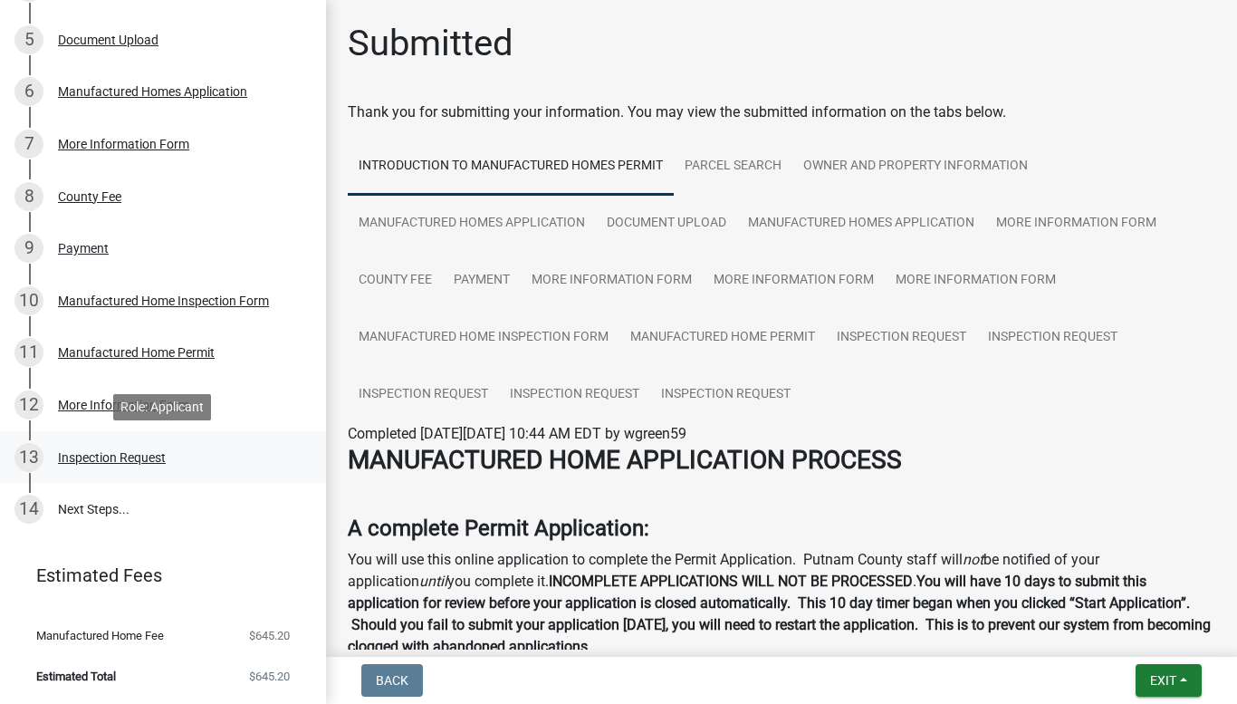
click at [130, 452] on div "Inspection Request" at bounding box center [112, 457] width 108 height 13
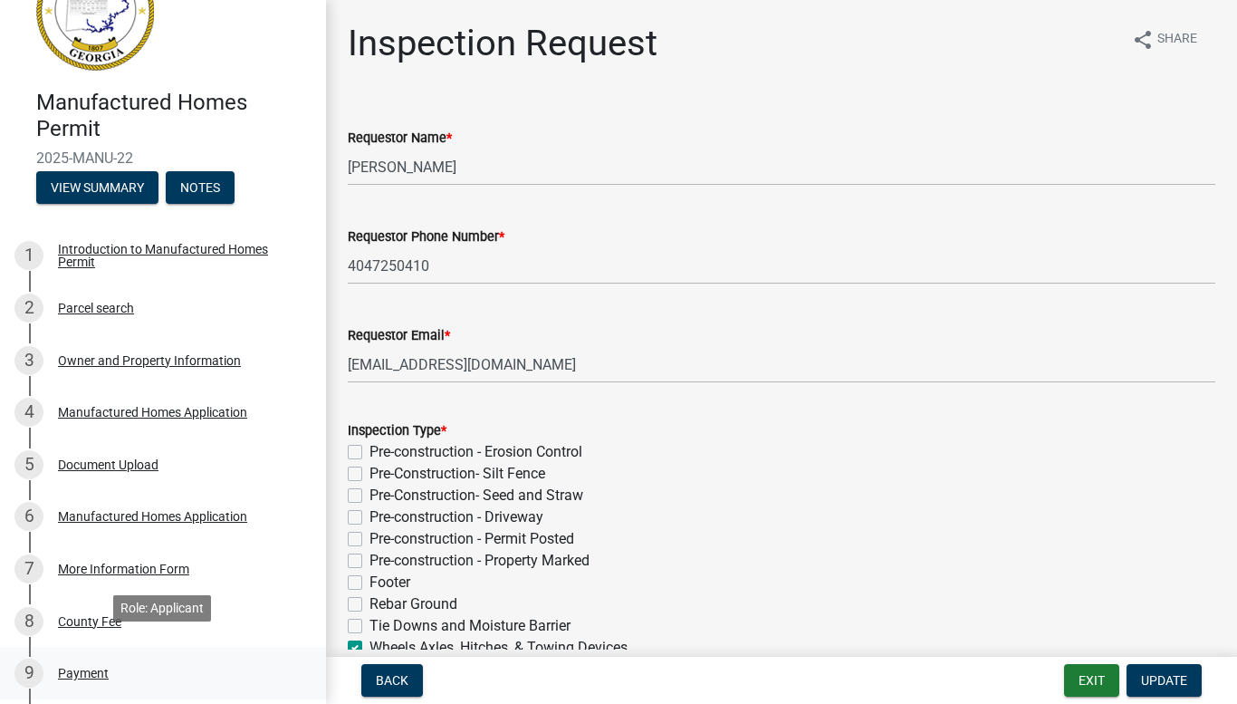
scroll to position [62, 0]
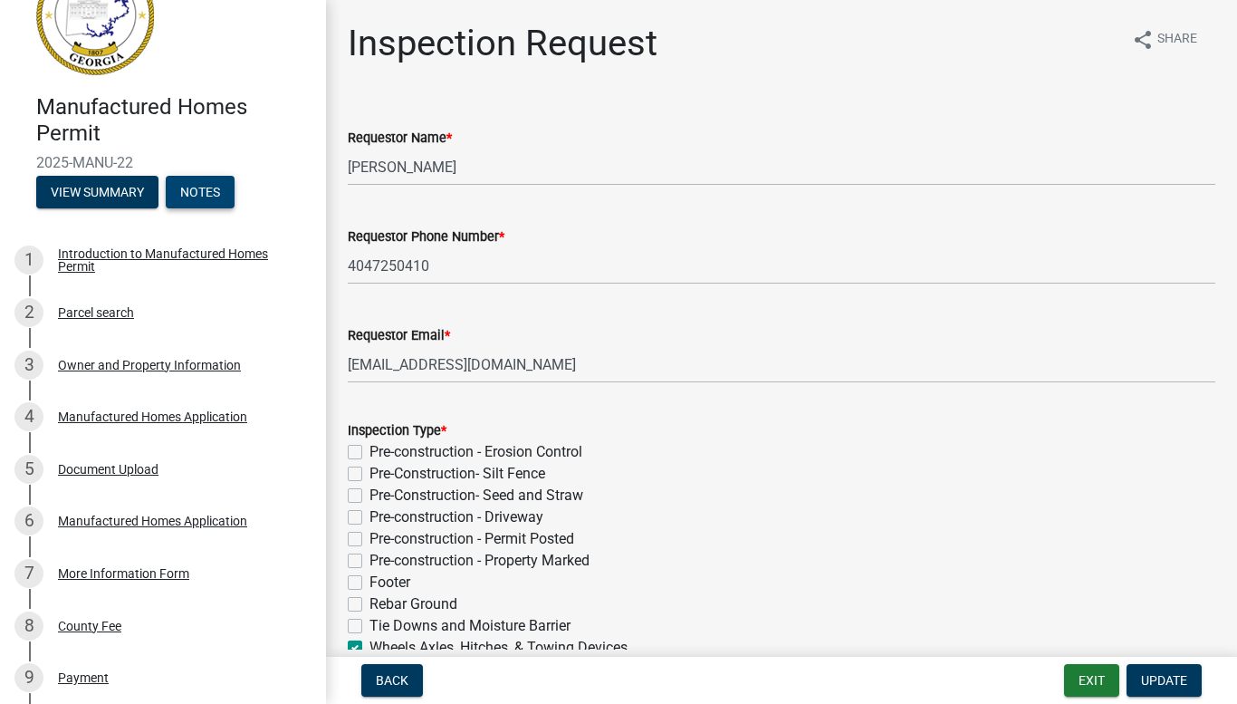
click at [196, 196] on button "Notes" at bounding box center [200, 192] width 69 height 33
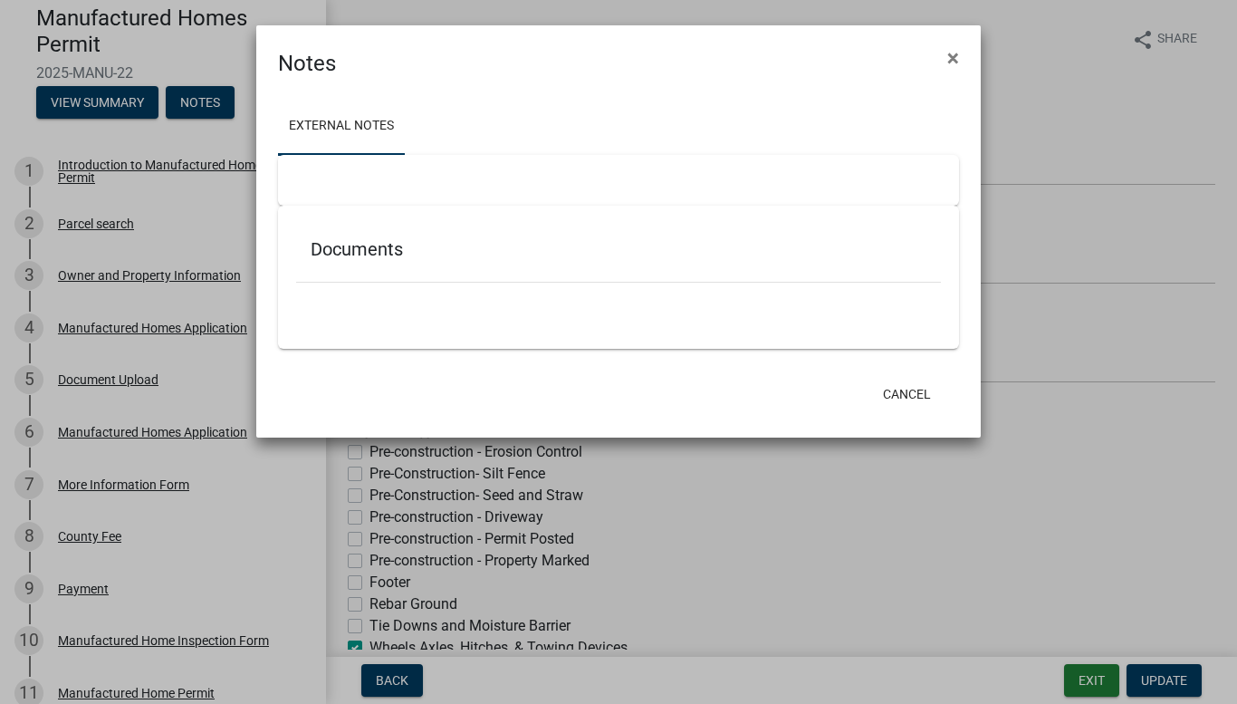
click at [91, 99] on ngb-modal-window "Notes × External Notes Documents Cancel" at bounding box center [618, 352] width 1237 height 704
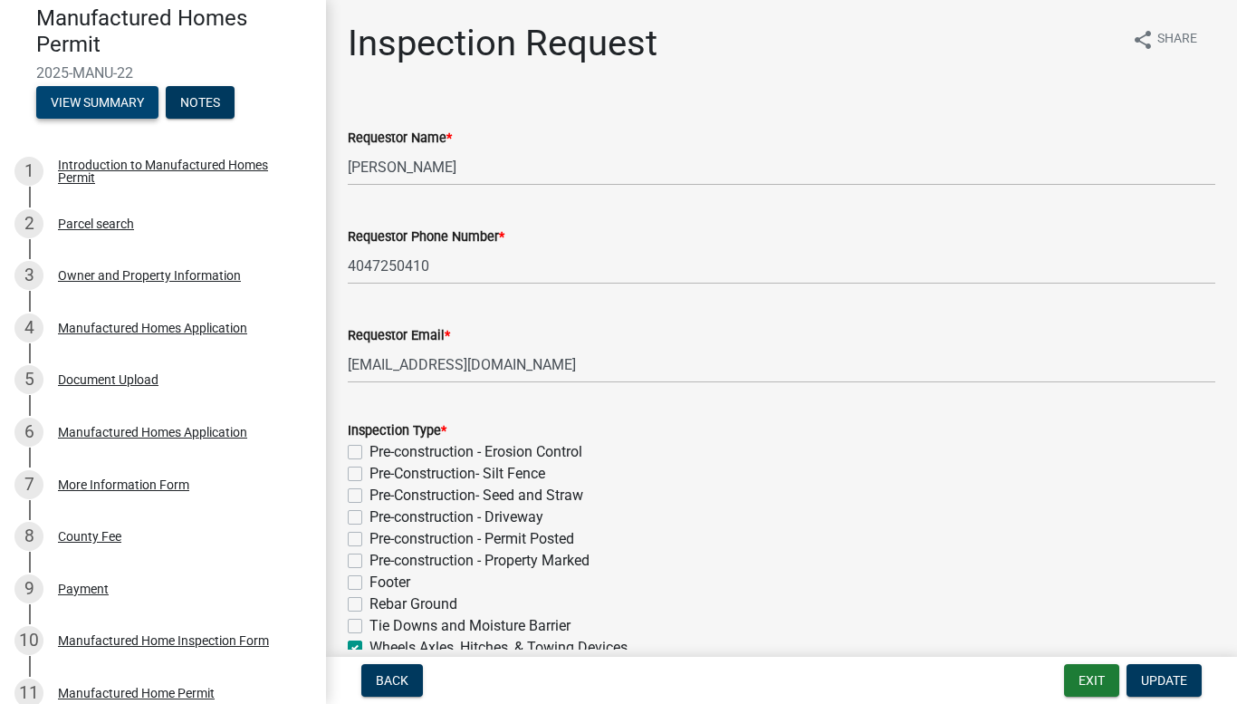
click at [90, 104] on button "View Summary" at bounding box center [97, 102] width 122 height 33
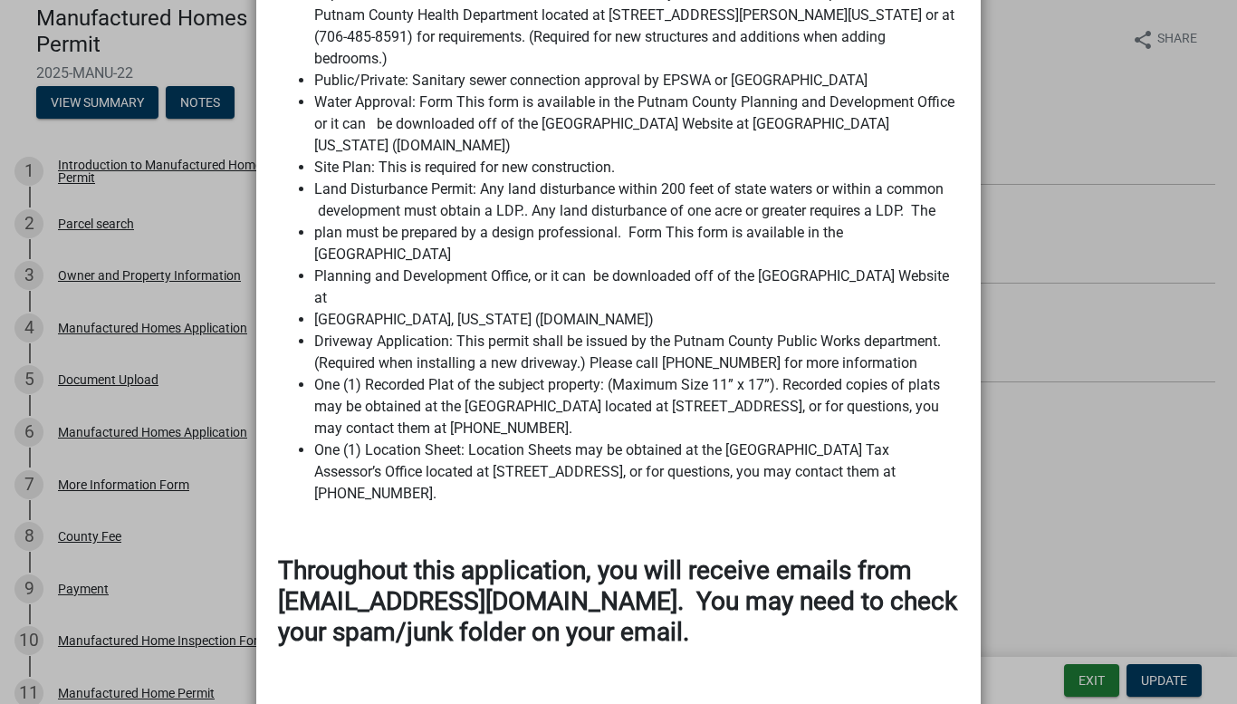
scroll to position [2548, 0]
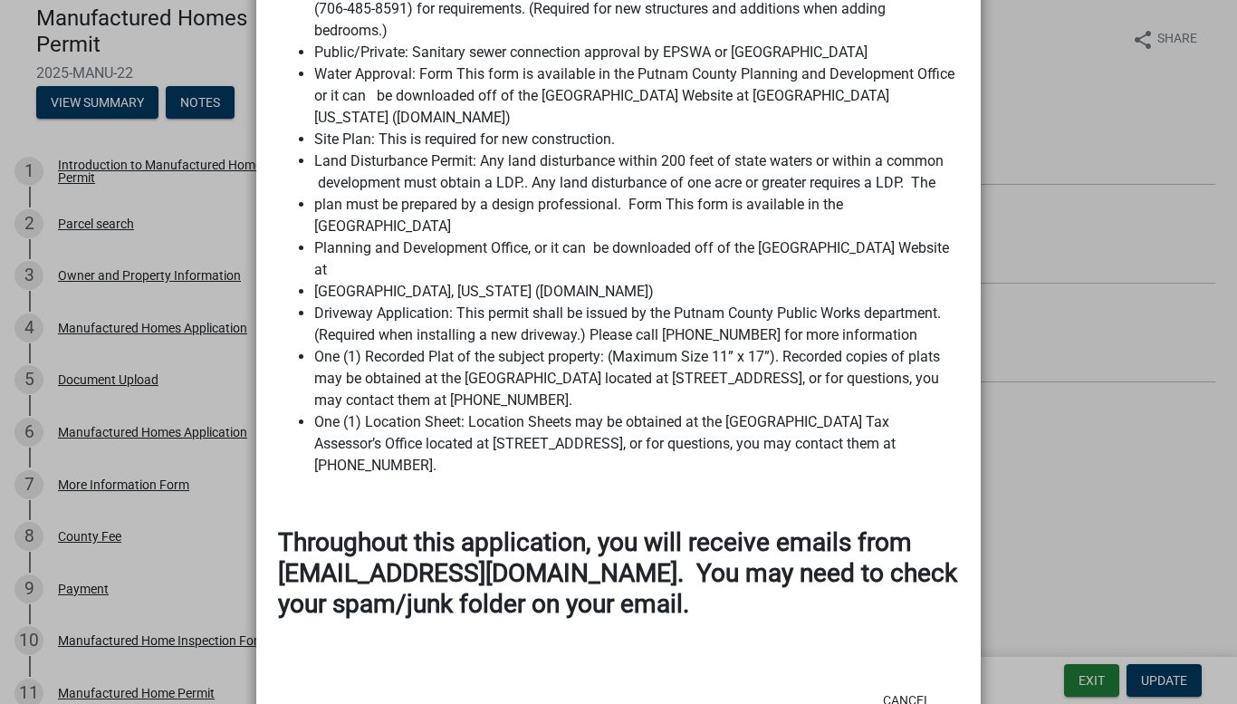
click at [1129, 509] on ngb-modal-window "Summary × Printer Friendly Introduction to Manufactured Homes Permit Parcel sea…" at bounding box center [618, 352] width 1237 height 704
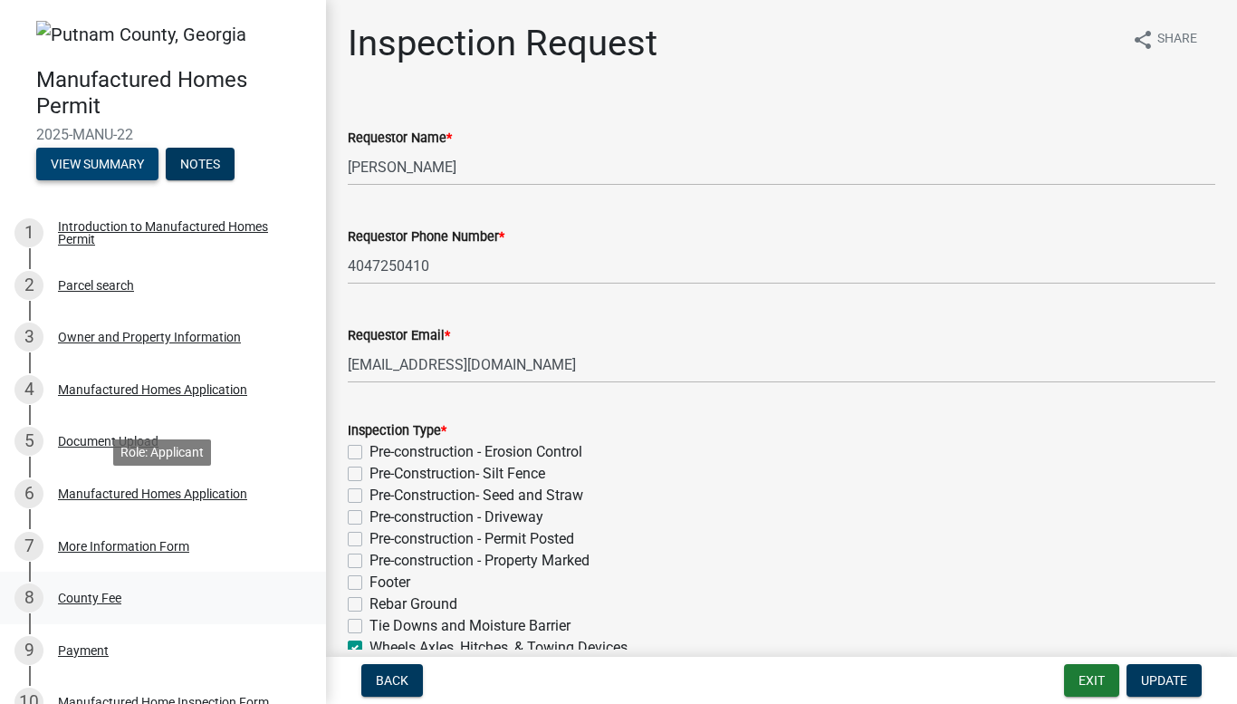
scroll to position [402, 0]
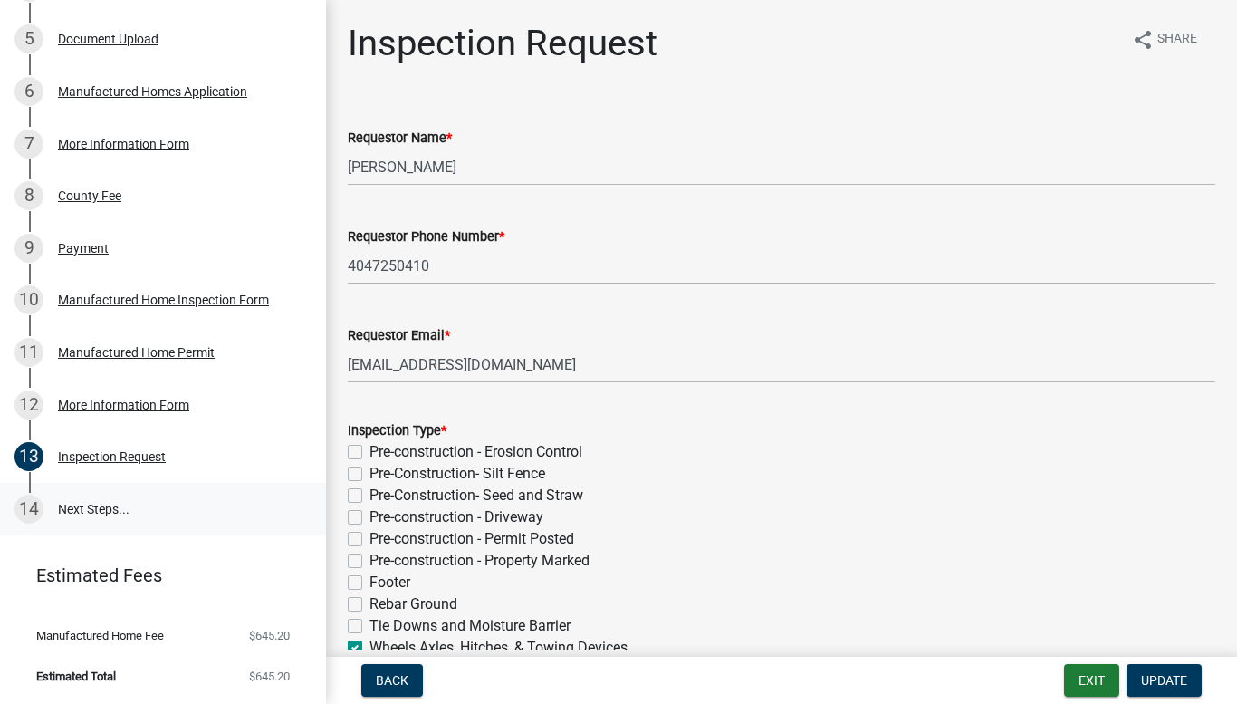
click at [97, 512] on link "14 Next Steps..." at bounding box center [163, 509] width 326 height 53
click at [94, 507] on link "14 Next Steps..." at bounding box center [163, 509] width 326 height 53
click at [165, 91] on div "Manufactured Homes Application" at bounding box center [152, 91] width 189 height 13
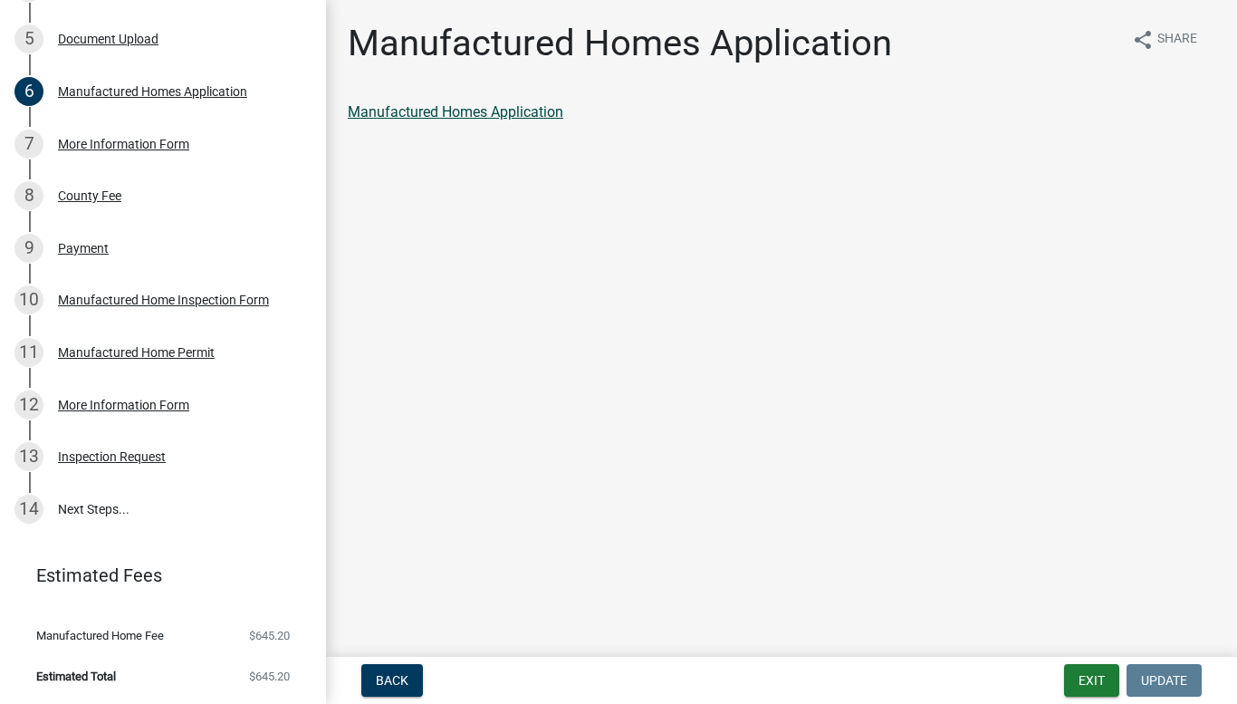
click at [474, 114] on link "Manufactured Homes Application" at bounding box center [455, 111] width 215 height 17
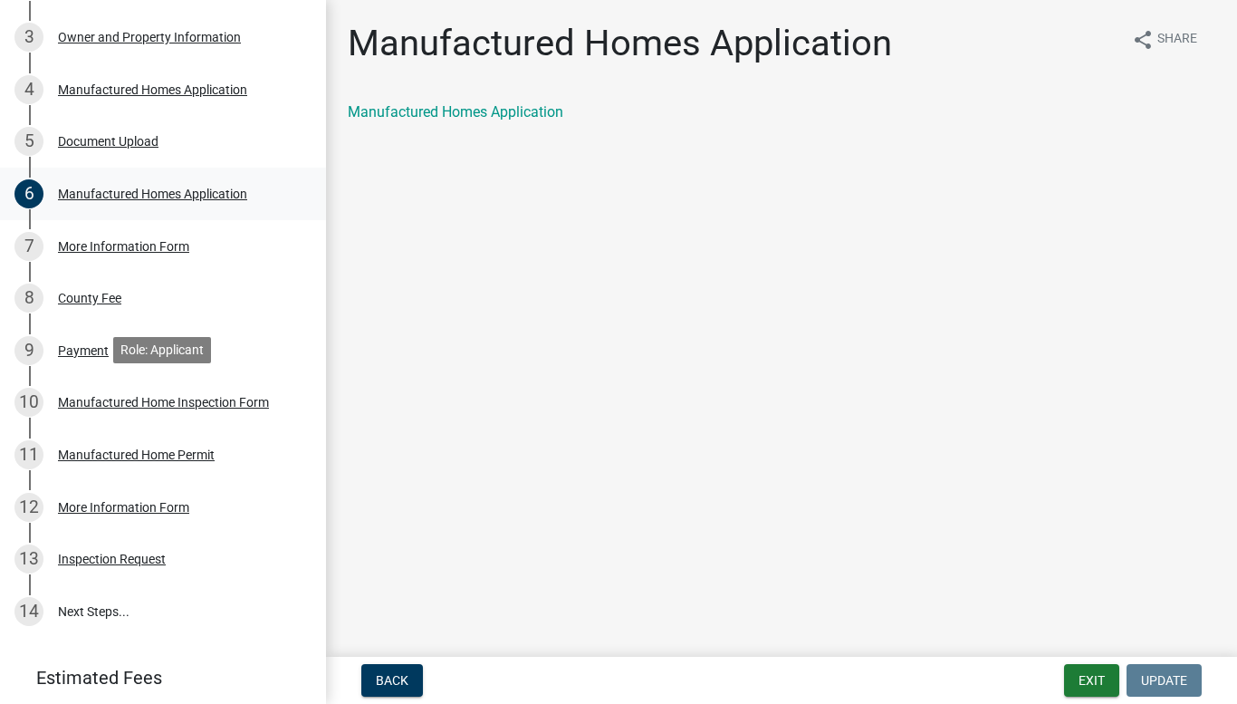
scroll to position [302, 0]
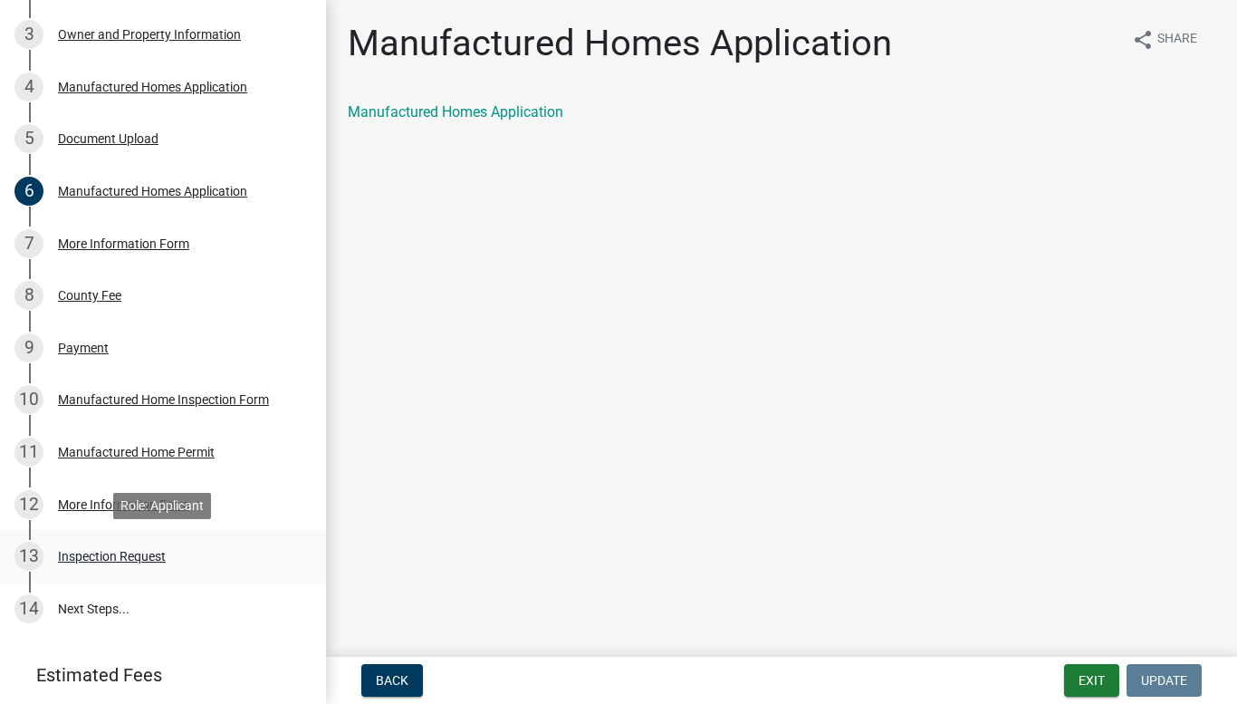
click at [99, 558] on div "Inspection Request" at bounding box center [112, 556] width 108 height 13
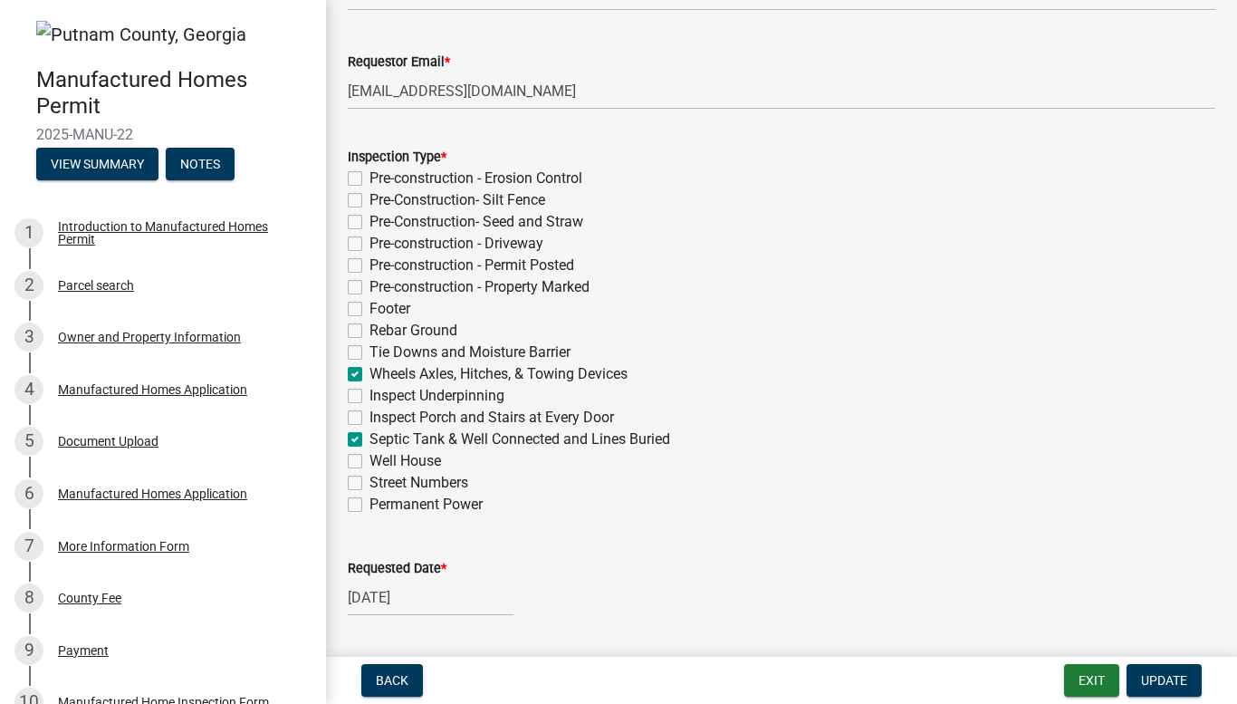
scroll to position [282, 0]
